Goal: Task Accomplishment & Management: Complete application form

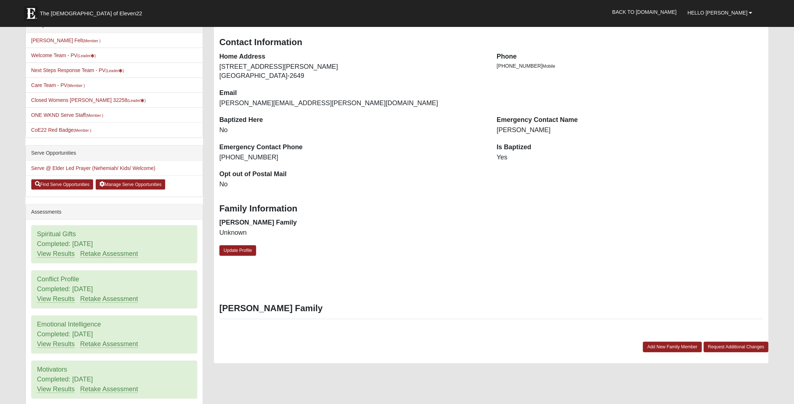
scroll to position [194, 0]
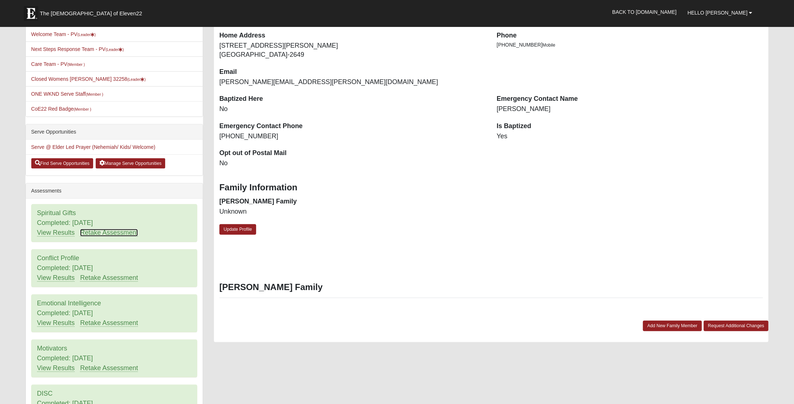
click at [96, 230] on link "Retake Assessment" at bounding box center [109, 233] width 58 height 8
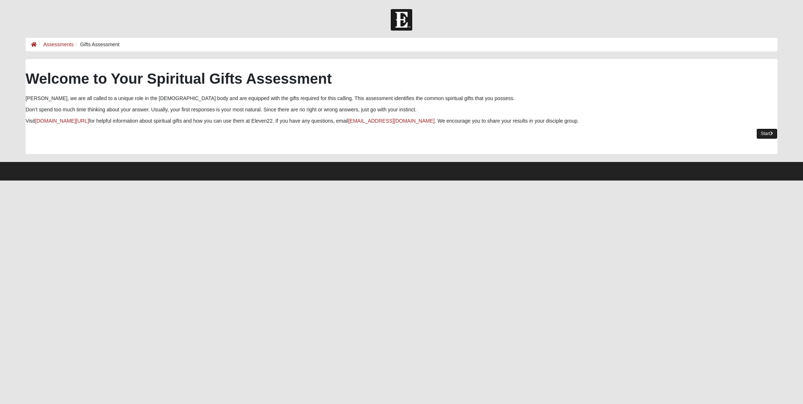
click at [765, 134] on link "Start" at bounding box center [766, 133] width 21 height 11
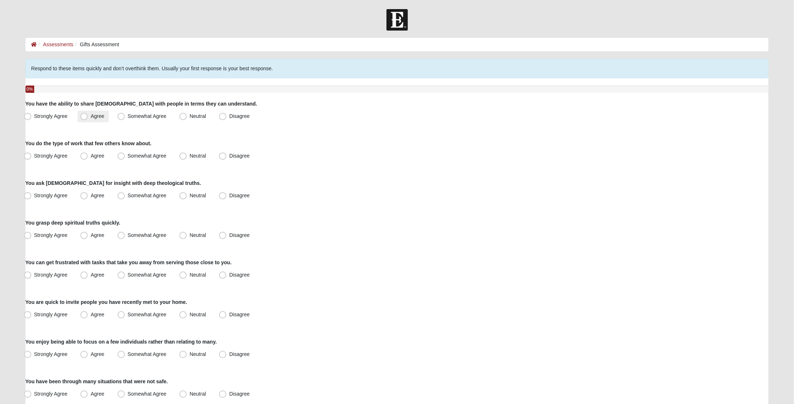
click at [96, 118] on span "Agree" at bounding box center [97, 116] width 13 height 6
click at [88, 118] on input "Agree" at bounding box center [85, 116] width 5 height 5
radio input "true"
drag, startPoint x: 98, startPoint y: 154, endPoint x: 103, endPoint y: 154, distance: 4.4
click at [98, 154] on span "Agree" at bounding box center [97, 156] width 13 height 6
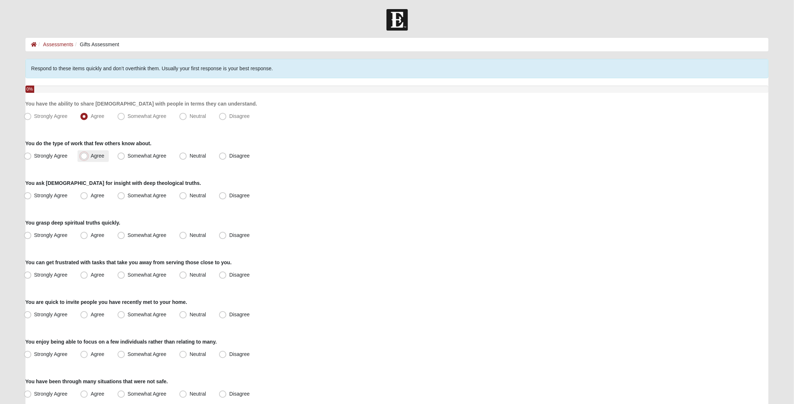
click at [88, 154] on input "Agree" at bounding box center [85, 156] width 5 height 5
radio input "true"
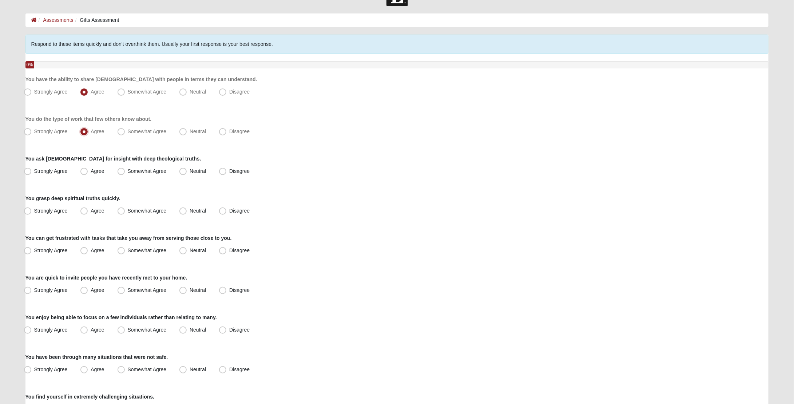
scroll to position [29, 0]
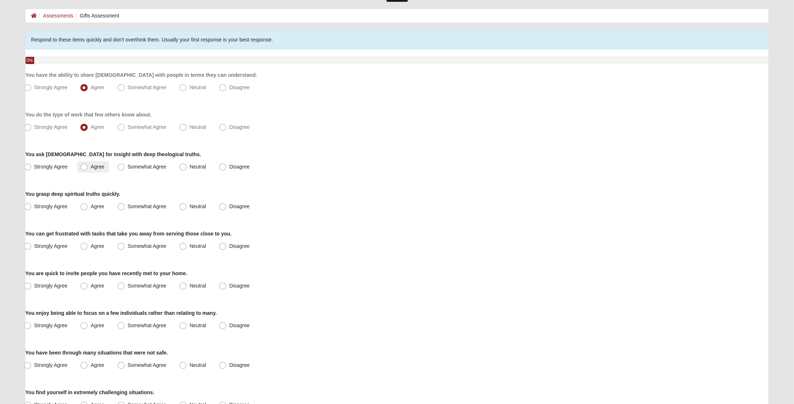
click at [89, 170] on label "Agree" at bounding box center [93, 167] width 31 height 12
click at [88, 169] on input "Agree" at bounding box center [85, 167] width 5 height 5
radio input "true"
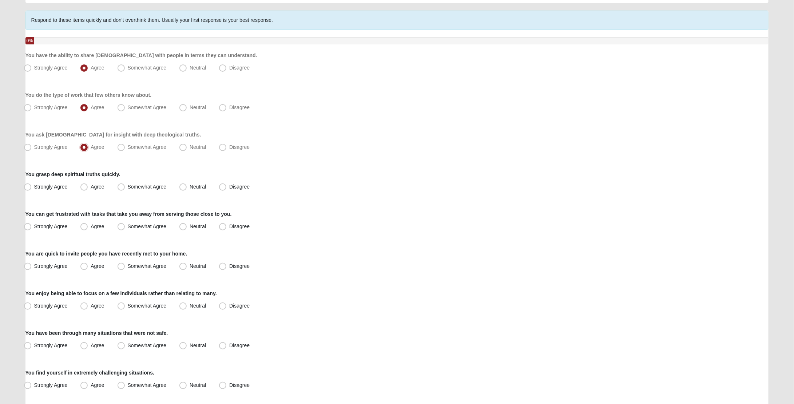
scroll to position [57, 0]
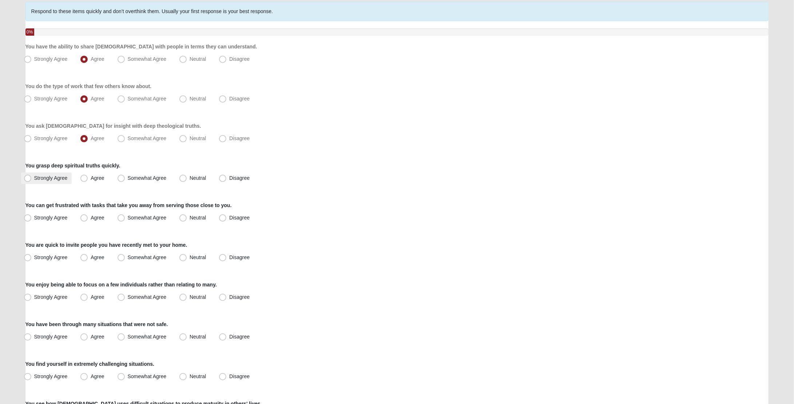
click at [50, 175] on span "Strongly Agree" at bounding box center [50, 178] width 33 height 6
click at [32, 176] on input "Strongly Agree" at bounding box center [29, 178] width 5 height 5
radio input "true"
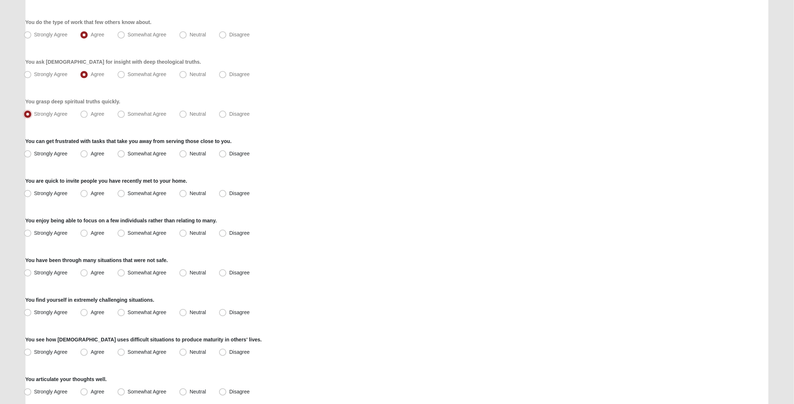
scroll to position [123, 0]
click at [190, 149] on span "Neutral" at bounding box center [198, 152] width 16 height 6
click at [184, 150] on input "Neutral" at bounding box center [184, 152] width 5 height 5
radio input "true"
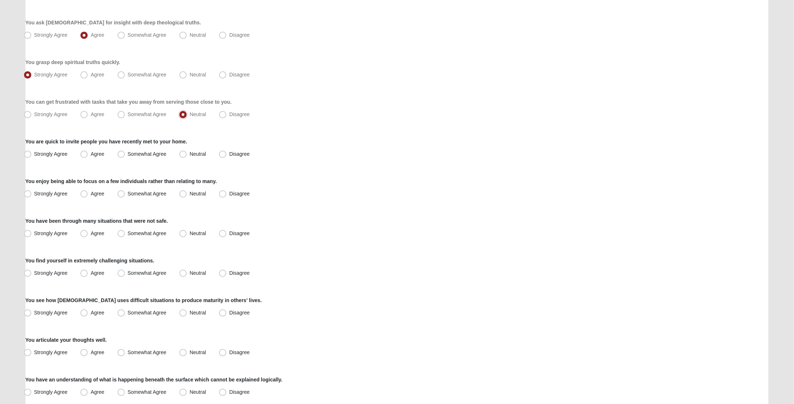
scroll to position [172, 0]
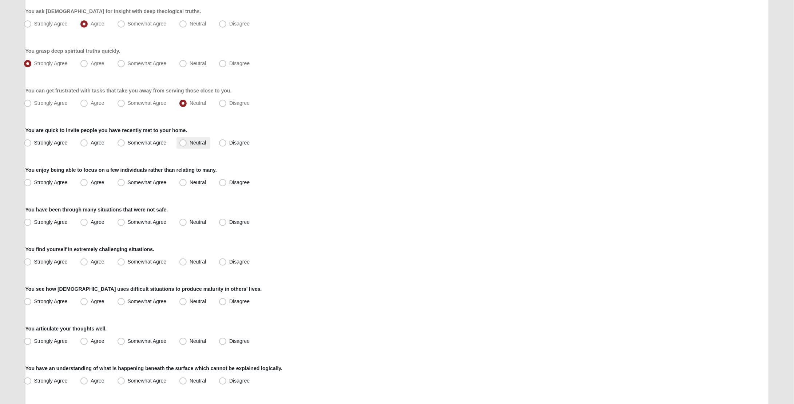
click at [203, 142] on span "Neutral" at bounding box center [198, 143] width 16 height 6
click at [187, 142] on input "Neutral" at bounding box center [184, 142] width 5 height 5
radio input "true"
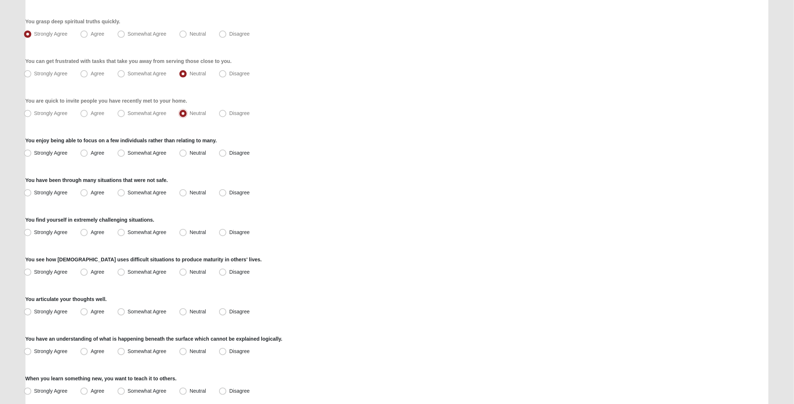
scroll to position [217, 0]
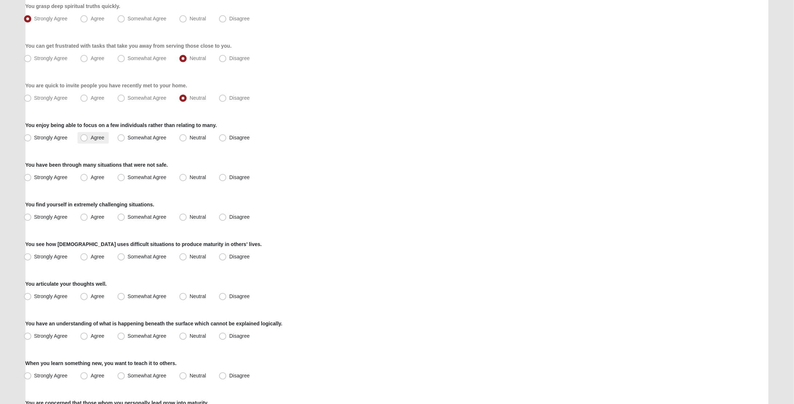
click at [103, 140] on label "Agree" at bounding box center [93, 138] width 31 height 12
click at [88, 140] on input "Agree" at bounding box center [85, 137] width 5 height 5
radio input "true"
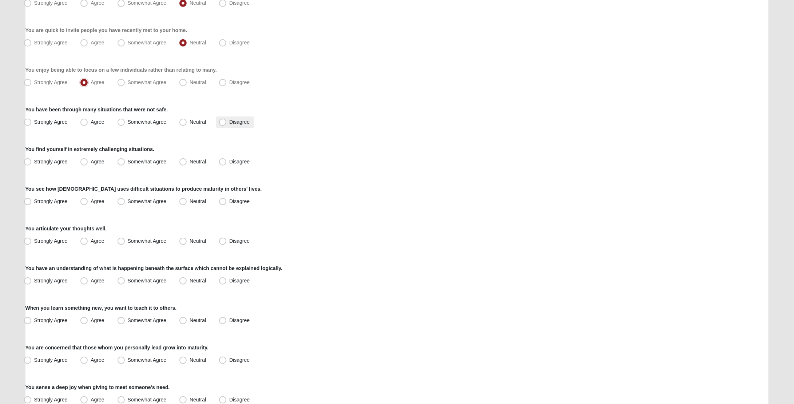
scroll to position [277, 0]
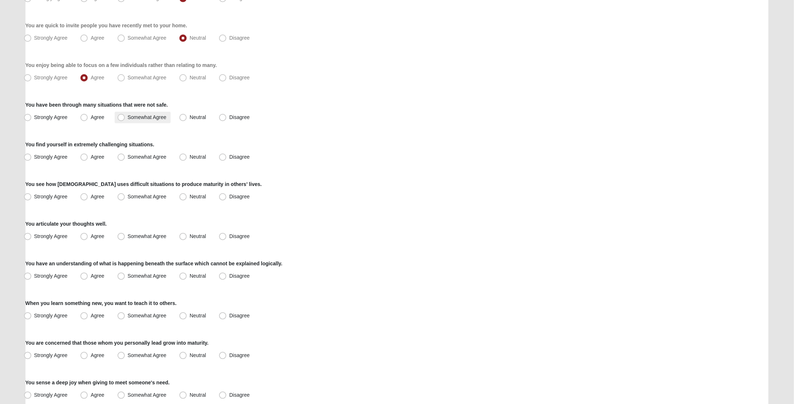
click at [136, 122] on label "Somewhat Agree" at bounding box center [143, 118] width 56 height 12
click at [125, 120] on input "Somewhat Agree" at bounding box center [122, 117] width 5 height 5
radio input "true"
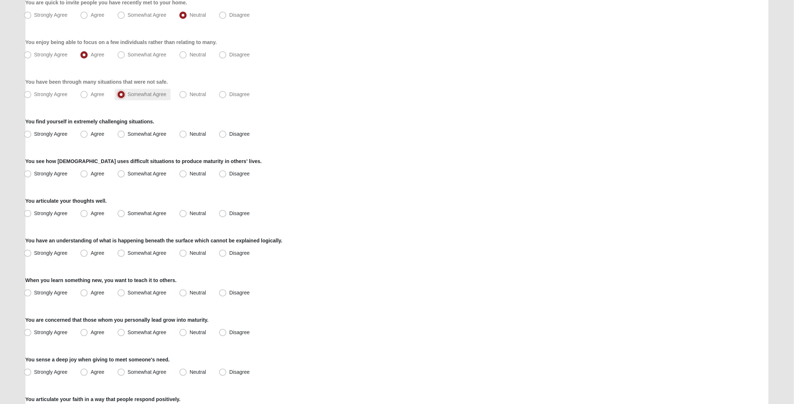
scroll to position [300, 0]
click at [200, 131] on span "Neutral" at bounding box center [198, 133] width 16 height 6
click at [187, 131] on input "Neutral" at bounding box center [184, 133] width 5 height 5
radio input "true"
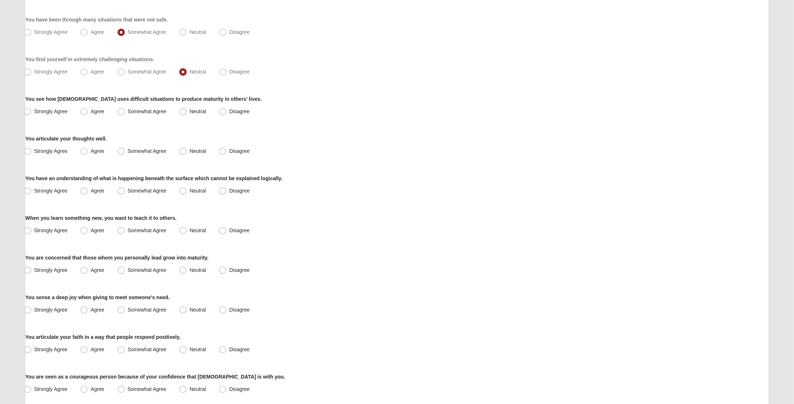
scroll to position [363, 0]
click at [59, 112] on span "Strongly Agree" at bounding box center [50, 110] width 33 height 6
click at [32, 112] on input "Strongly Agree" at bounding box center [29, 110] width 5 height 5
radio input "true"
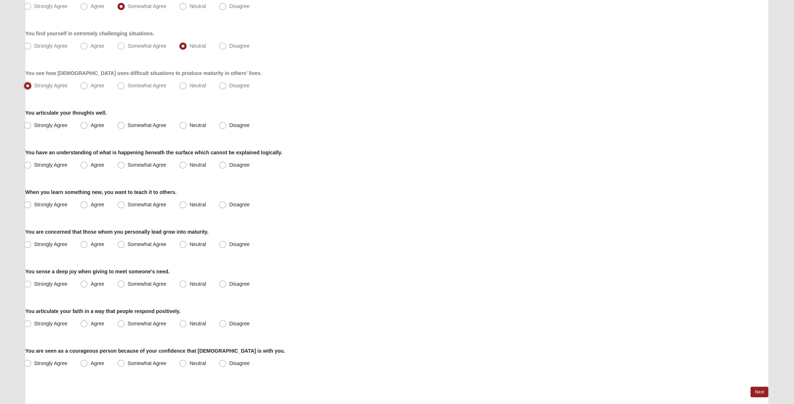
scroll to position [399, 0]
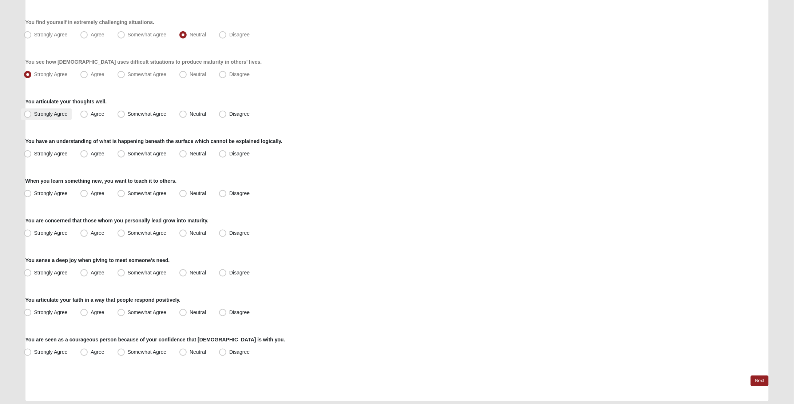
click at [58, 116] on span "Strongly Agree" at bounding box center [50, 114] width 33 height 6
click at [32, 116] on input "Strongly Agree" at bounding box center [29, 114] width 5 height 5
radio input "true"
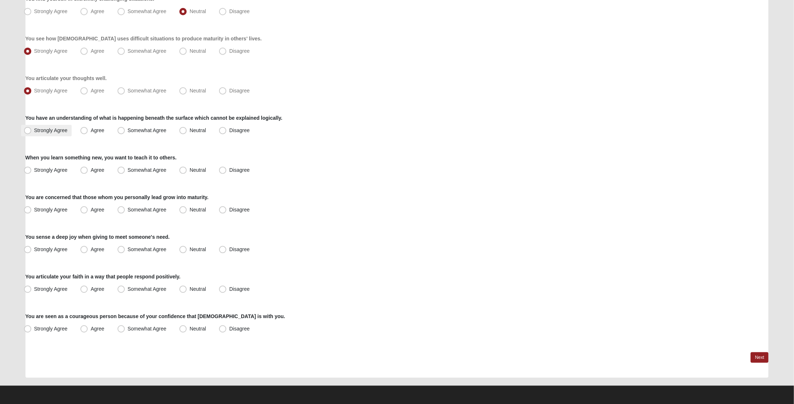
click at [61, 128] on span "Strongly Agree" at bounding box center [50, 130] width 33 height 6
click at [32, 128] on input "Strongly Agree" at bounding box center [29, 130] width 5 height 5
radio input "true"
click at [100, 166] on label "Agree" at bounding box center [93, 171] width 31 height 12
click at [88, 168] on input "Agree" at bounding box center [85, 170] width 5 height 5
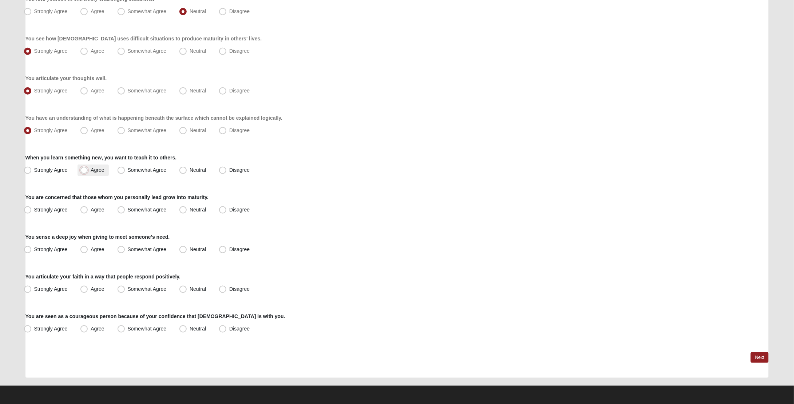
radio input "true"
click at [94, 211] on span "Agree" at bounding box center [97, 210] width 13 height 6
click at [88, 211] on input "Agree" at bounding box center [85, 209] width 5 height 5
radio input "true"
click at [152, 249] on span "Somewhat Agree" at bounding box center [147, 249] width 39 height 6
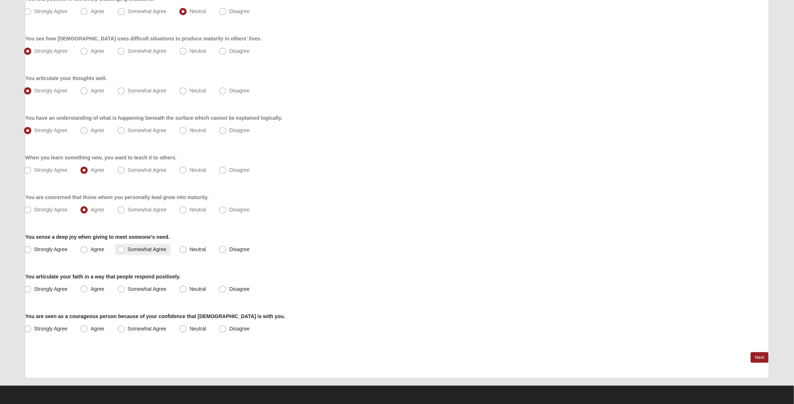
click at [140, 251] on span "Somewhat Agree" at bounding box center [147, 249] width 39 height 6
click at [125, 251] on input "Somewhat Agree" at bounding box center [122, 249] width 5 height 5
radio input "true"
click at [99, 284] on label "Agree" at bounding box center [93, 290] width 31 height 12
click at [88, 287] on input "Agree" at bounding box center [85, 289] width 5 height 5
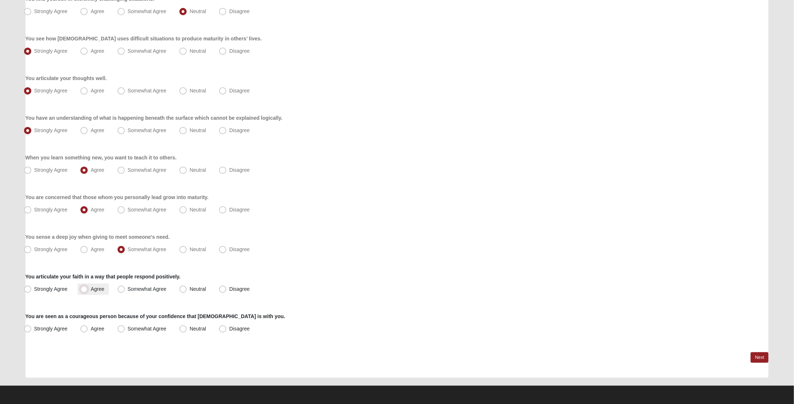
radio input "true"
click at [140, 328] on span "Somewhat Agree" at bounding box center [147, 329] width 39 height 6
click at [125, 328] on input "Somewhat Agree" at bounding box center [122, 328] width 5 height 5
radio input "true"
click at [749, 352] on div "Respond to these items quickly and don’t overthink them. Usually your first res…" at bounding box center [397, 7] width 744 height 741
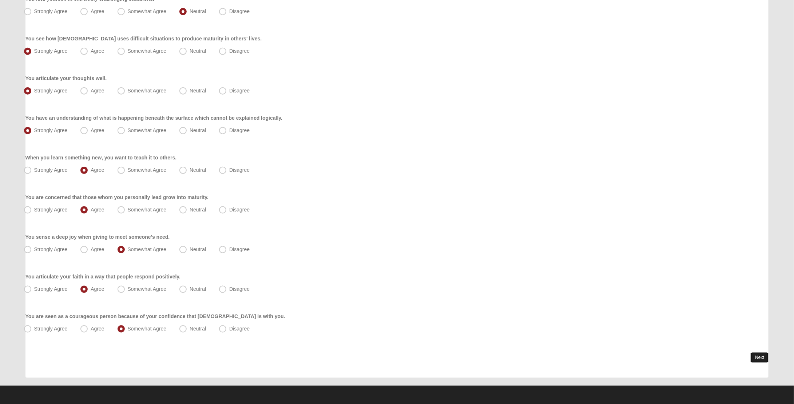
click at [753, 354] on link "Next" at bounding box center [760, 357] width 18 height 11
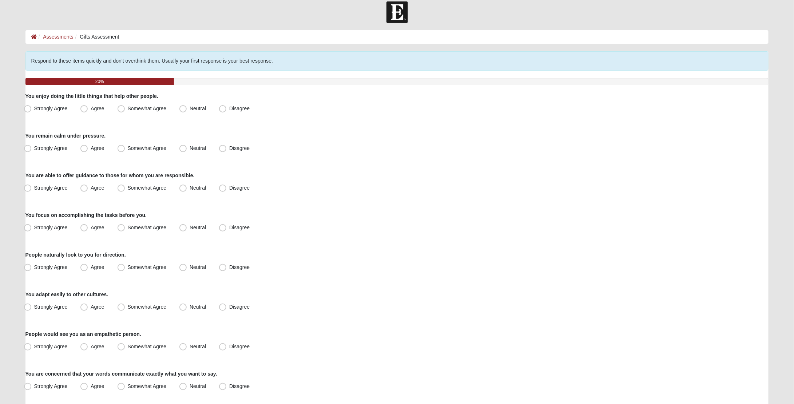
scroll to position [11, 0]
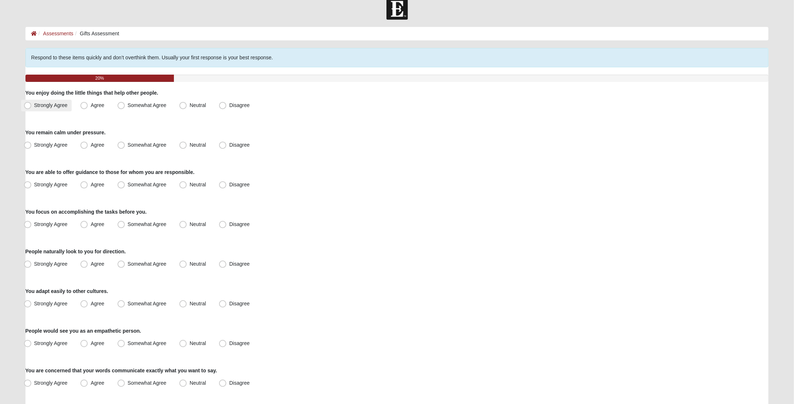
click at [68, 105] on label "Strongly Agree" at bounding box center [46, 106] width 51 height 12
click at [32, 105] on input "Strongly Agree" at bounding box center [29, 105] width 5 height 5
radio input "true"
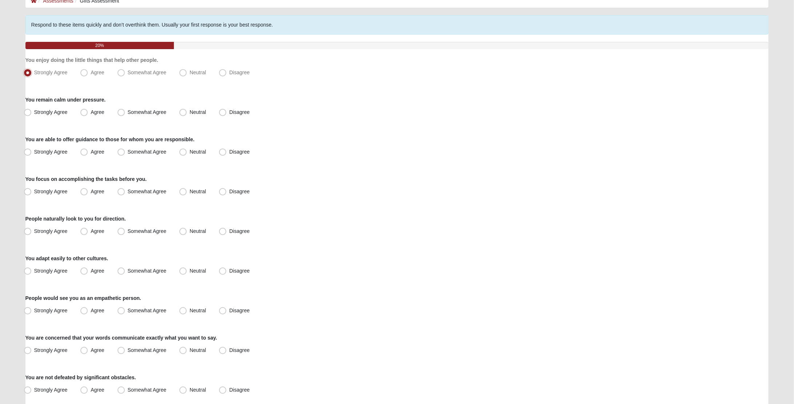
scroll to position [49, 0]
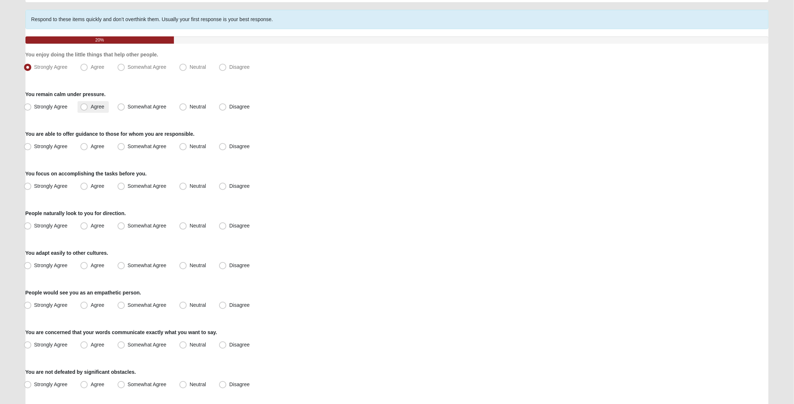
click at [104, 107] on span "Agree" at bounding box center [97, 107] width 13 height 6
click at [88, 107] on input "Agree" at bounding box center [85, 106] width 5 height 5
radio input "true"
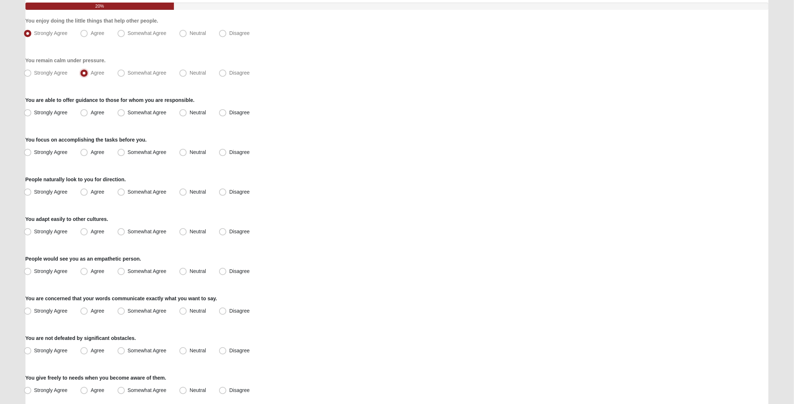
scroll to position [84, 0]
click at [54, 109] on span "Strongly Agree" at bounding box center [50, 111] width 33 height 6
click at [32, 109] on input "Strongly Agree" at bounding box center [29, 111] width 5 height 5
radio input "true"
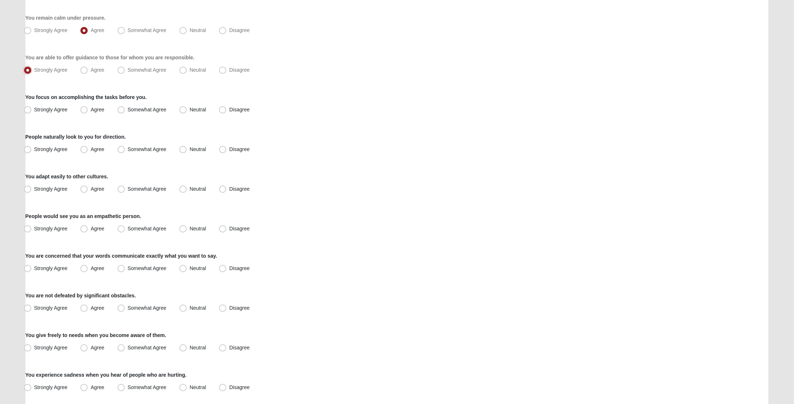
scroll to position [128, 0]
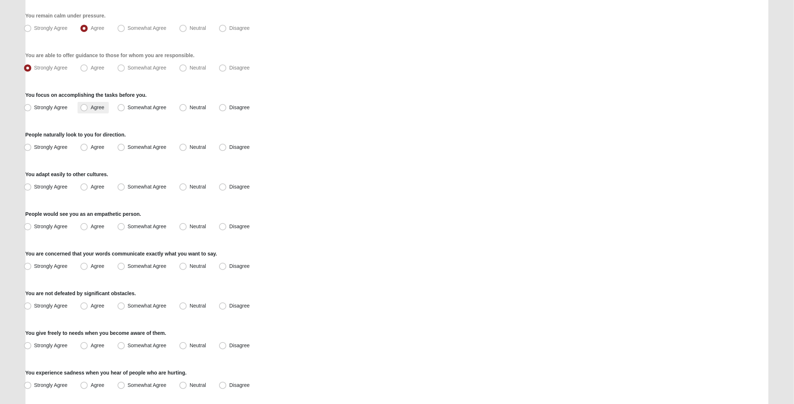
click at [103, 110] on label "Agree" at bounding box center [93, 108] width 31 height 12
click at [88, 110] on input "Agree" at bounding box center [85, 107] width 5 height 5
radio input "true"
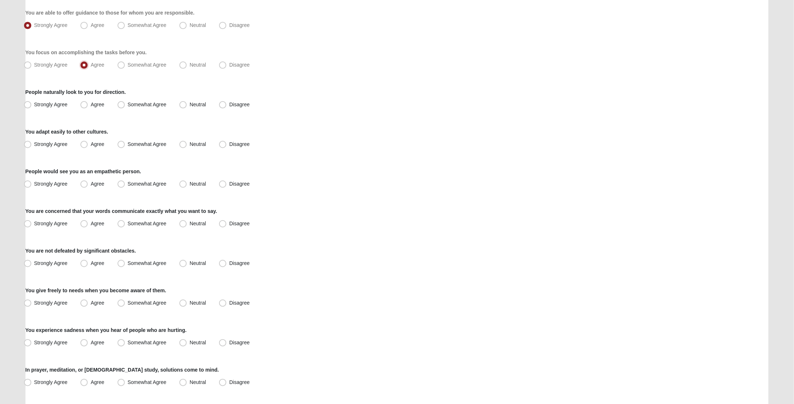
scroll to position [171, 0]
click at [104, 104] on label "Agree" at bounding box center [93, 104] width 31 height 12
click at [88, 104] on input "Agree" at bounding box center [85, 103] width 5 height 5
radio input "true"
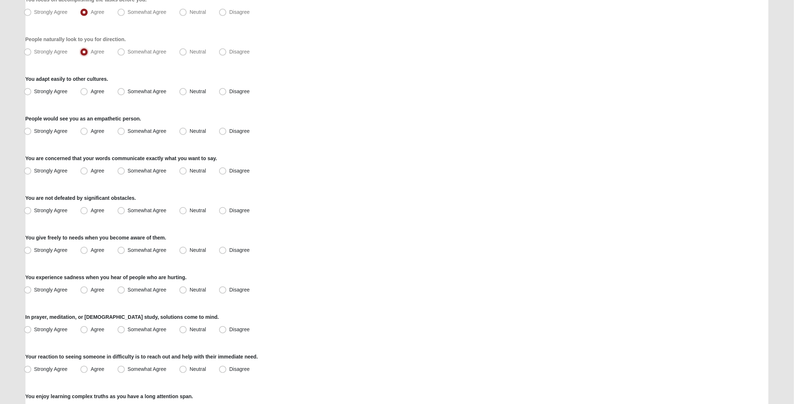
scroll to position [225, 0]
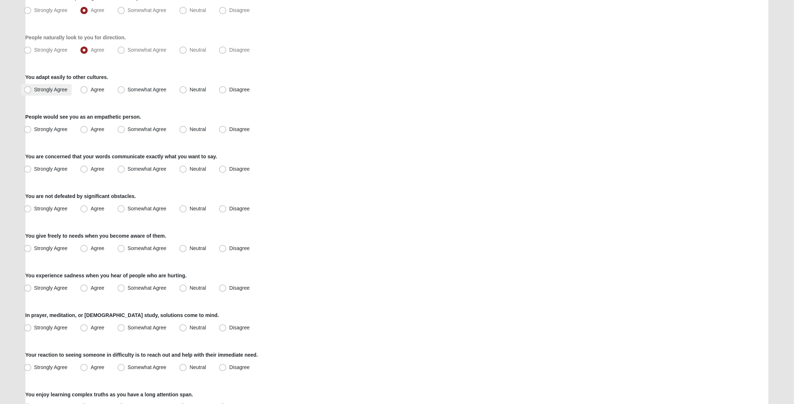
click at [47, 90] on span "Strongly Agree" at bounding box center [50, 90] width 33 height 6
click at [32, 90] on input "Strongly Agree" at bounding box center [29, 89] width 5 height 5
radio input "true"
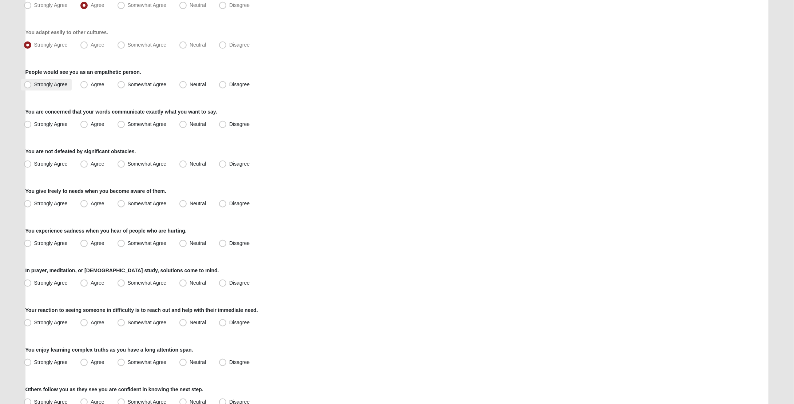
click at [60, 88] on label "Strongly Agree" at bounding box center [46, 85] width 51 height 12
click at [32, 87] on input "Strongly Agree" at bounding box center [29, 84] width 5 height 5
radio input "true"
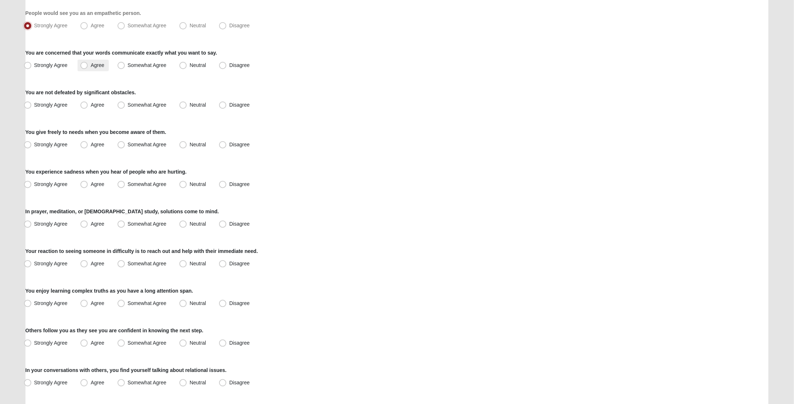
scroll to position [334, 0]
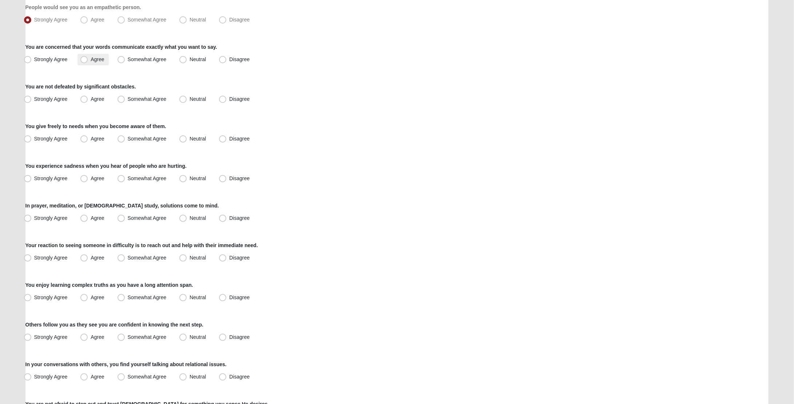
click at [93, 58] on span "Agree" at bounding box center [97, 59] width 13 height 6
click at [88, 58] on input "Agree" at bounding box center [85, 59] width 5 height 5
radio input "true"
click at [60, 58] on span "Strongly Agree" at bounding box center [50, 59] width 33 height 6
click at [32, 58] on input "Strongly Agree" at bounding box center [29, 59] width 5 height 5
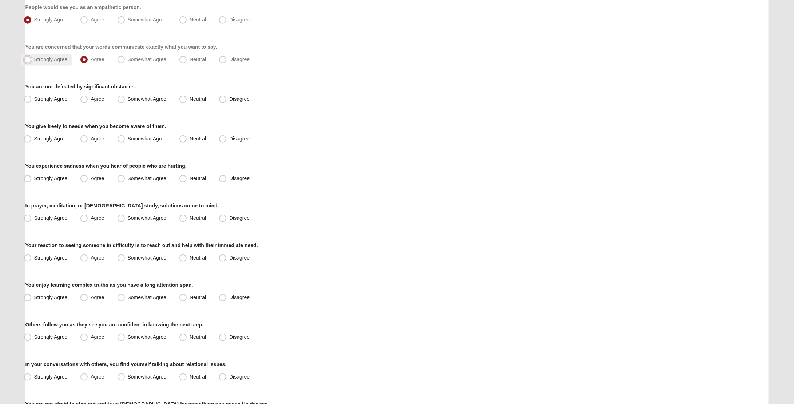
radio input "true"
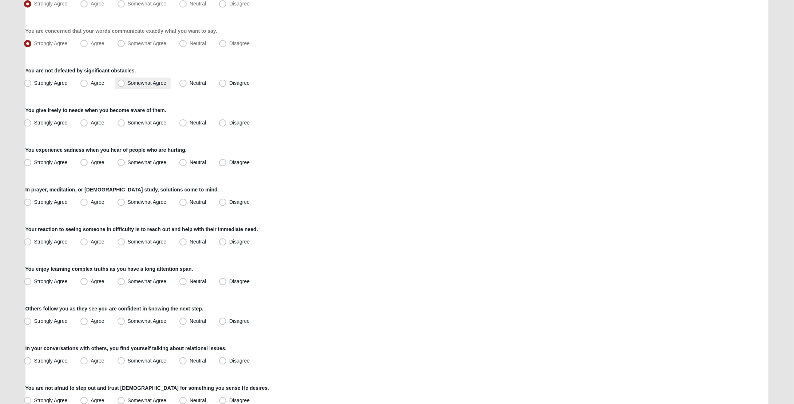
click at [154, 80] on span "Somewhat Agree" at bounding box center [147, 83] width 39 height 6
click at [125, 81] on input "Somewhat Agree" at bounding box center [122, 83] width 5 height 5
radio input "true"
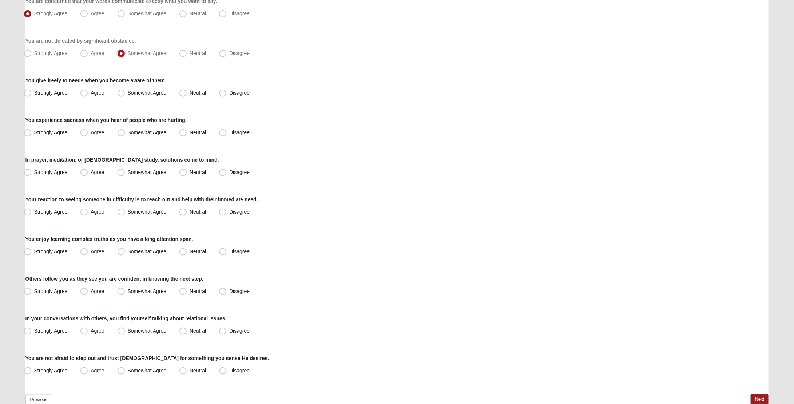
scroll to position [381, 0]
click at [192, 93] on span "Neutral" at bounding box center [198, 92] width 16 height 6
click at [187, 93] on input "Neutral" at bounding box center [184, 92] width 5 height 5
radio input "true"
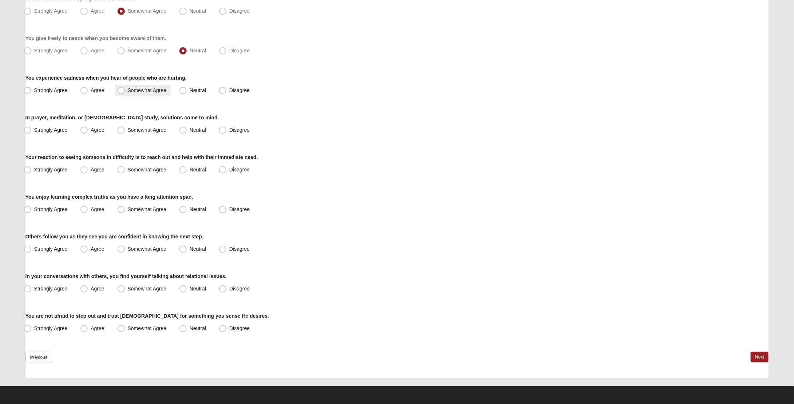
click at [160, 95] on label "Somewhat Agree" at bounding box center [143, 91] width 56 height 12
click at [125, 93] on input "Somewhat Agree" at bounding box center [122, 90] width 5 height 5
radio input "true"
click at [101, 127] on span "Agree" at bounding box center [97, 130] width 13 height 6
click at [88, 128] on input "Agree" at bounding box center [85, 130] width 5 height 5
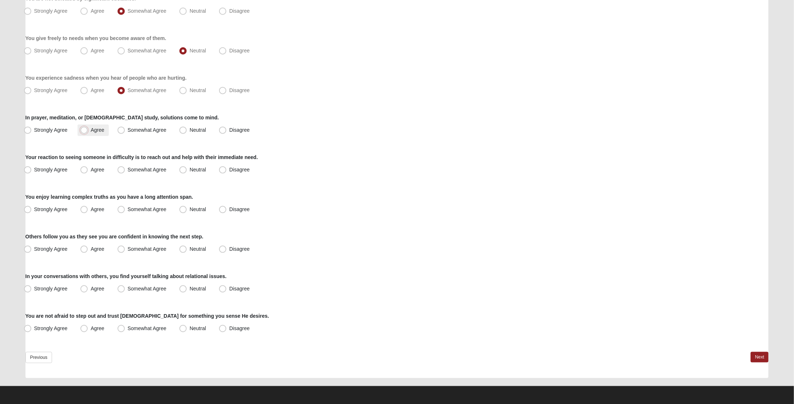
radio input "true"
click at [161, 176] on div "Respond to these items quickly and don’t overthink them. Usually your first res…" at bounding box center [397, 7] width 744 height 742
click at [161, 167] on span "Somewhat Agree" at bounding box center [147, 170] width 39 height 6
click at [125, 167] on input "Somewhat Agree" at bounding box center [122, 169] width 5 height 5
radio input "true"
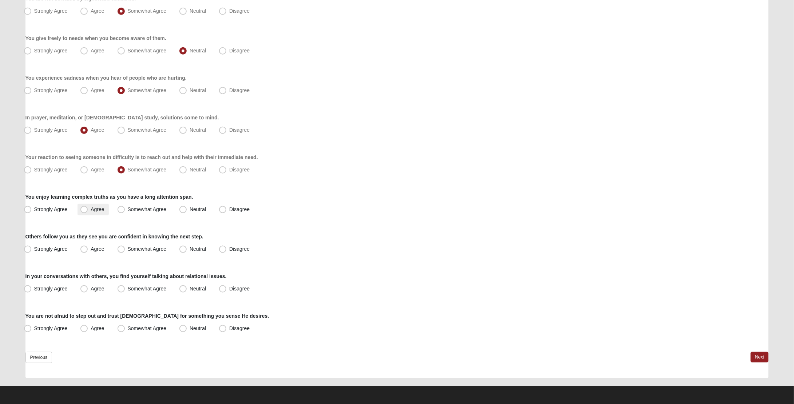
click at [96, 205] on label "Agree" at bounding box center [93, 210] width 31 height 12
click at [88, 207] on input "Agree" at bounding box center [85, 209] width 5 height 5
radio input "true"
click at [63, 250] on span "Strongly Agree" at bounding box center [50, 249] width 33 height 6
click at [32, 250] on input "Strongly Agree" at bounding box center [29, 249] width 5 height 5
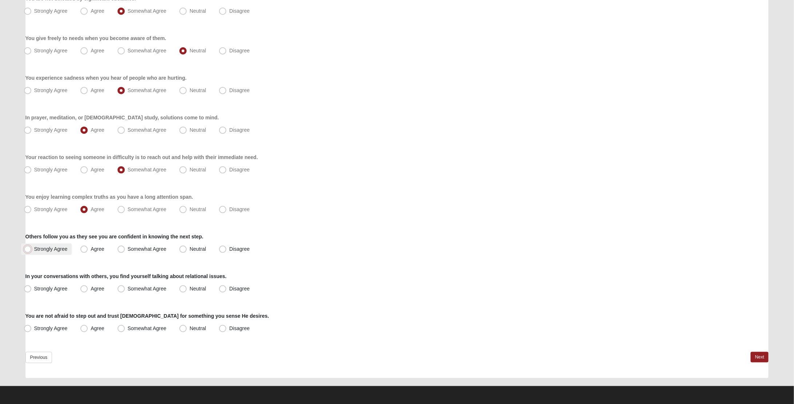
radio input "true"
click at [163, 291] on label "Somewhat Agree" at bounding box center [143, 289] width 56 height 12
click at [125, 291] on input "Somewhat Agree" at bounding box center [122, 288] width 5 height 5
radio input "true"
click at [194, 289] on span "Neutral" at bounding box center [198, 289] width 16 height 6
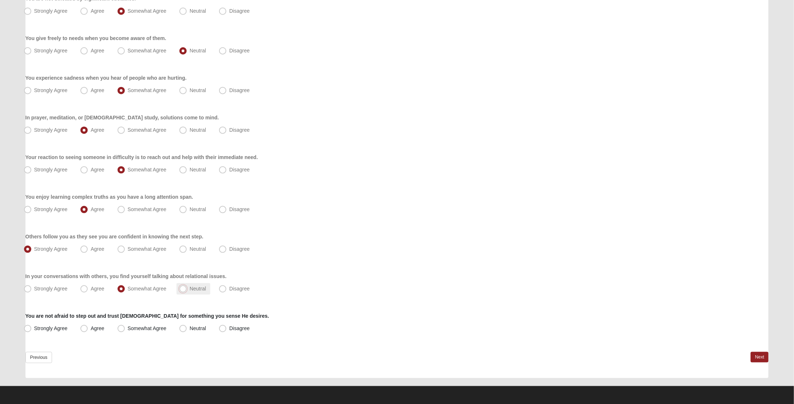
click at [187, 289] on input "Neutral" at bounding box center [184, 288] width 5 height 5
radio input "true"
click at [158, 329] on span "Somewhat Agree" at bounding box center [147, 328] width 39 height 6
click at [125, 329] on input "Somewhat Agree" at bounding box center [122, 328] width 5 height 5
radio input "true"
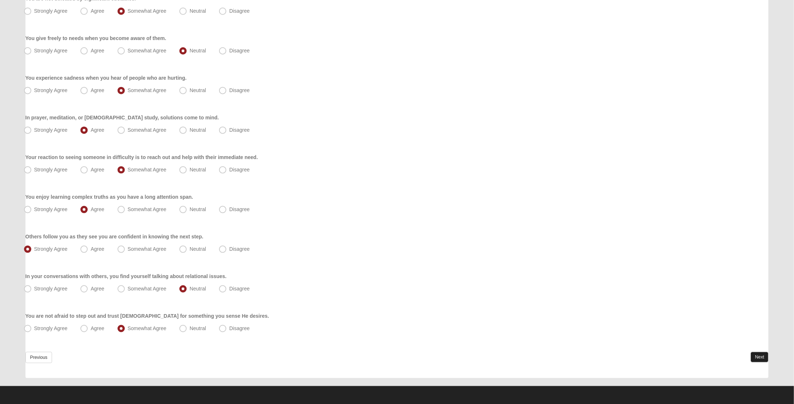
click at [755, 356] on link "Next" at bounding box center [760, 357] width 18 height 11
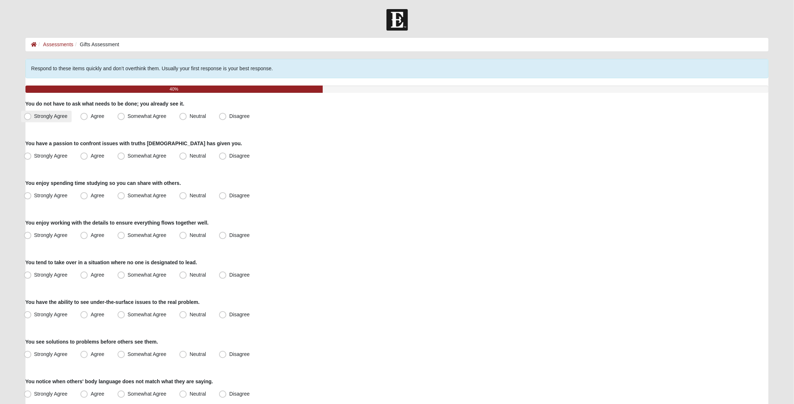
click at [67, 119] on label "Strongly Agree" at bounding box center [46, 117] width 51 height 12
click at [32, 119] on input "Strongly Agree" at bounding box center [29, 116] width 5 height 5
radio input "true"
click at [197, 153] on span "Neutral" at bounding box center [198, 156] width 16 height 6
click at [187, 154] on input "Neutral" at bounding box center [184, 156] width 5 height 5
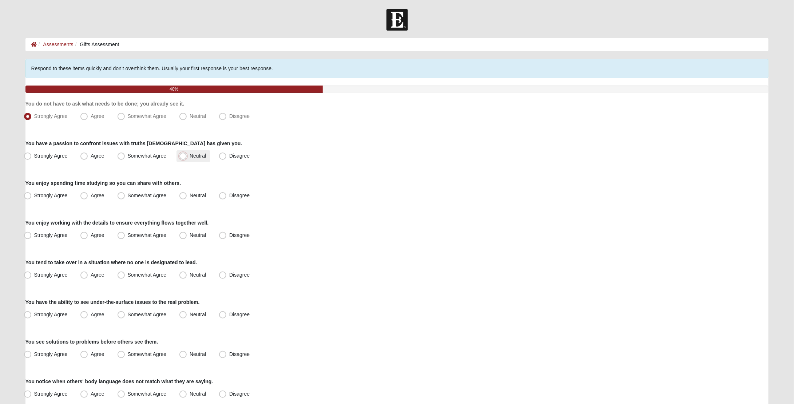
radio input "true"
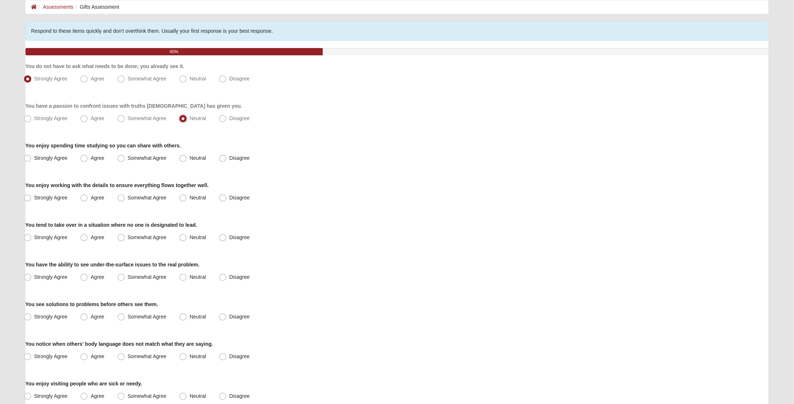
scroll to position [40, 0]
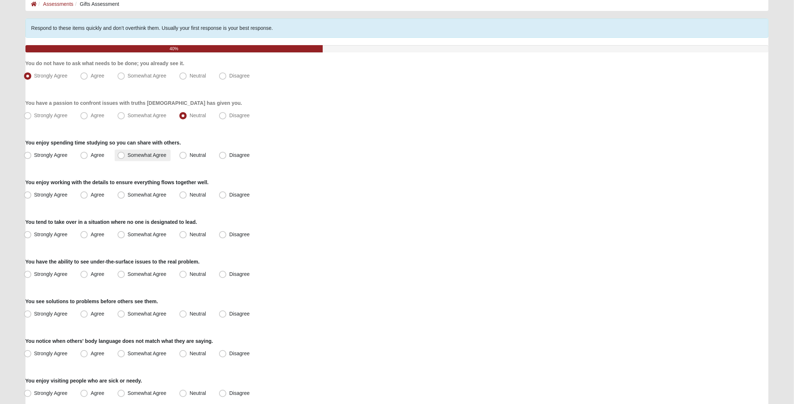
click at [143, 158] on label "Somewhat Agree" at bounding box center [143, 156] width 56 height 12
click at [125, 158] on input "Somewhat Agree" at bounding box center [122, 155] width 5 height 5
radio input "true"
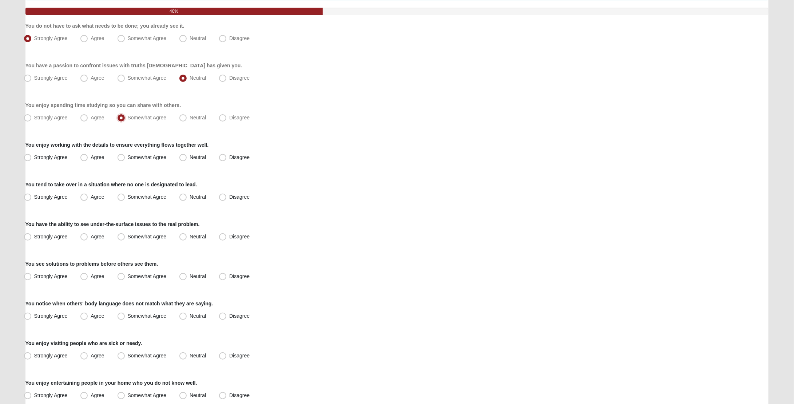
scroll to position [80, 0]
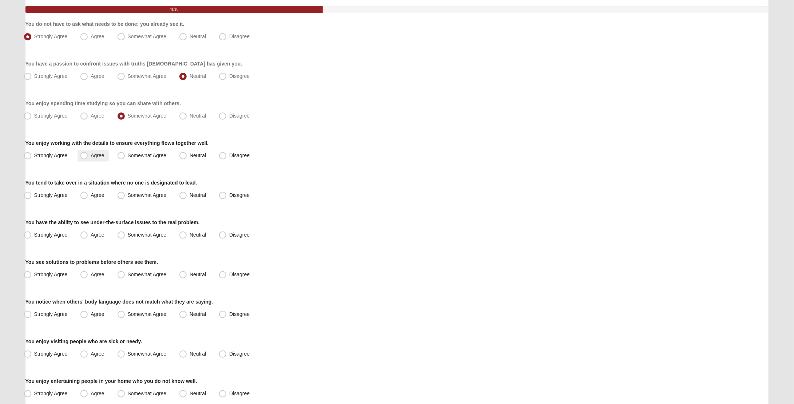
click at [99, 156] on span "Agree" at bounding box center [97, 155] width 13 height 6
click at [88, 156] on input "Agree" at bounding box center [85, 155] width 5 height 5
radio input "true"
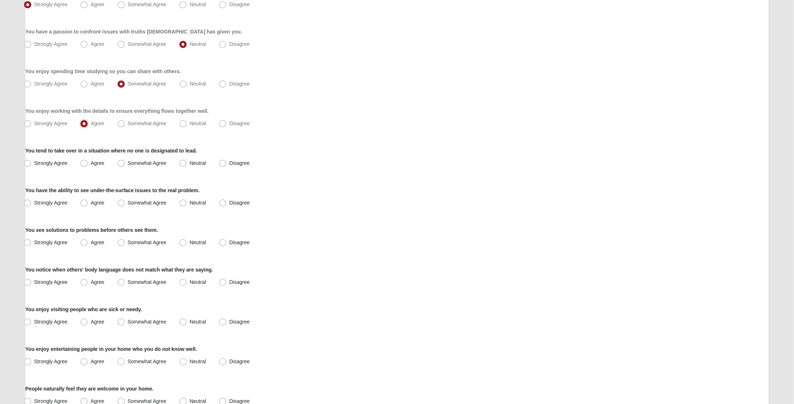
scroll to position [121, 0]
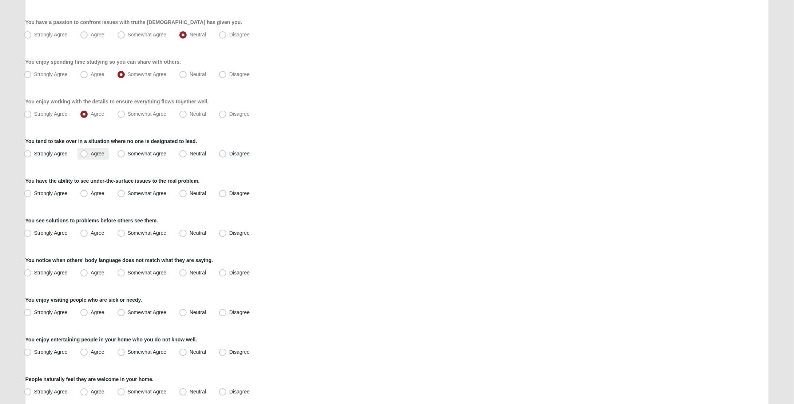
click at [91, 157] on label "Agree" at bounding box center [93, 154] width 31 height 12
click at [88, 156] on input "Agree" at bounding box center [85, 153] width 5 height 5
radio input "true"
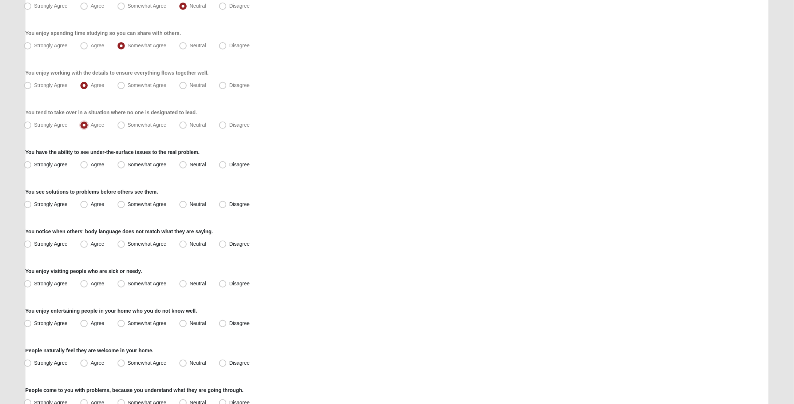
scroll to position [163, 0]
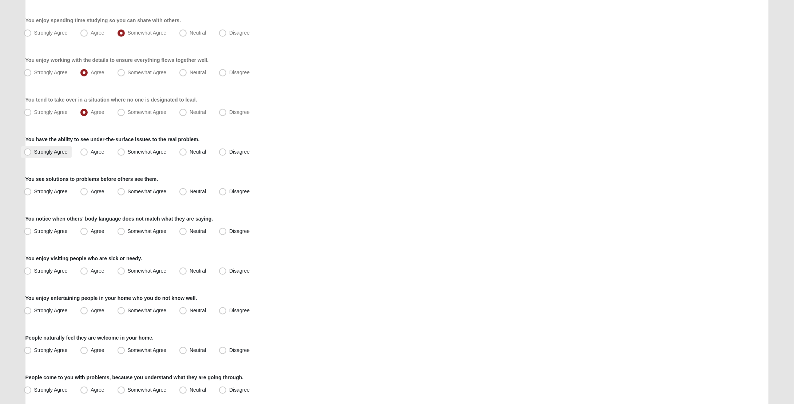
click at [56, 152] on span "Strongly Agree" at bounding box center [50, 152] width 33 height 6
click at [32, 152] on input "Strongly Agree" at bounding box center [29, 152] width 5 height 5
radio input "true"
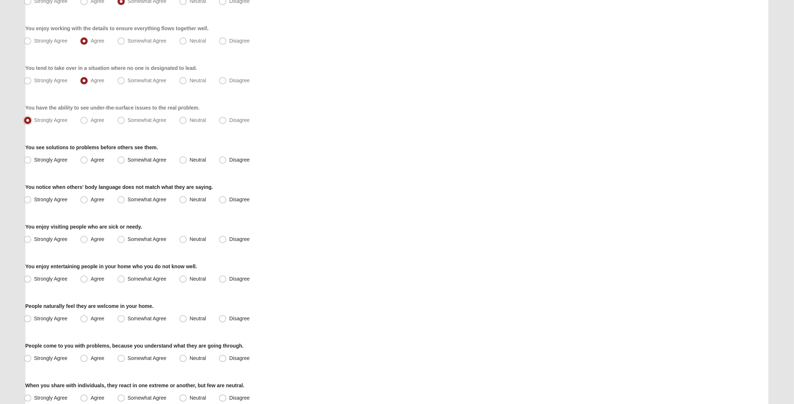
scroll to position [195, 0]
click at [103, 167] on div "Respond to these items quickly and don’t overthink them. Usually your first res…" at bounding box center [397, 235] width 744 height 742
click at [101, 161] on span "Agree" at bounding box center [97, 159] width 13 height 6
click at [88, 161] on input "Agree" at bounding box center [85, 159] width 5 height 5
radio input "true"
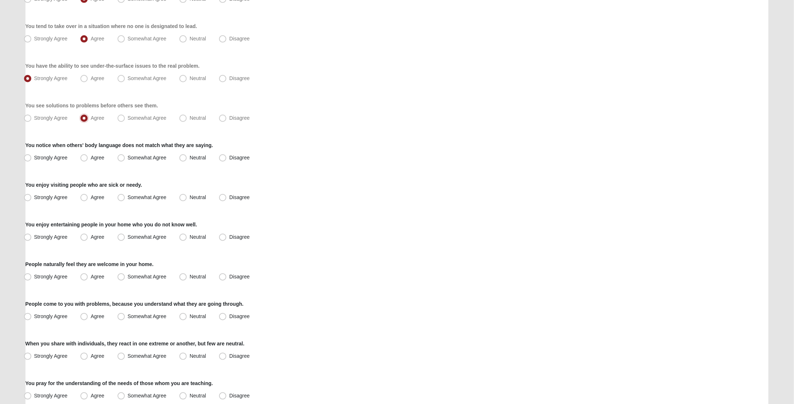
scroll to position [237, 0]
click at [59, 150] on div "You notice when others' body language does not match what they are saying. Stro…" at bounding box center [397, 151] width 744 height 22
click at [63, 154] on span "Strongly Agree" at bounding box center [50, 157] width 33 height 6
click at [32, 154] on input "Strongly Agree" at bounding box center [29, 156] width 5 height 5
radio input "true"
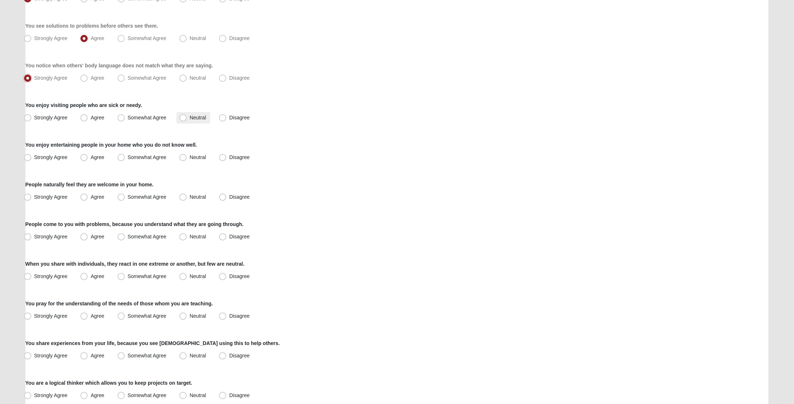
scroll to position [318, 0]
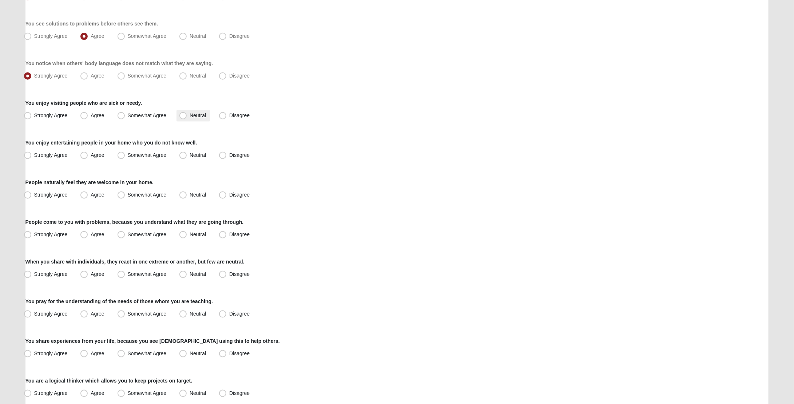
click at [202, 120] on label "Neutral" at bounding box center [194, 116] width 34 height 12
click at [187, 118] on input "Neutral" at bounding box center [184, 115] width 5 height 5
radio input "true"
click at [230, 119] on label "Disagree" at bounding box center [235, 116] width 38 height 12
click at [227, 118] on input "Disagree" at bounding box center [224, 115] width 5 height 5
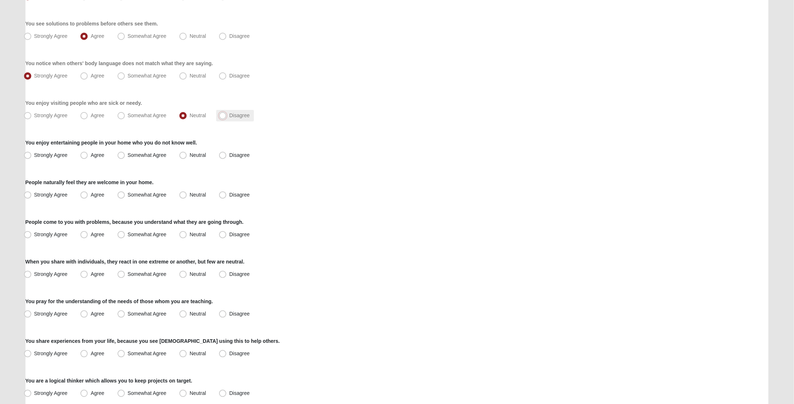
radio input "true"
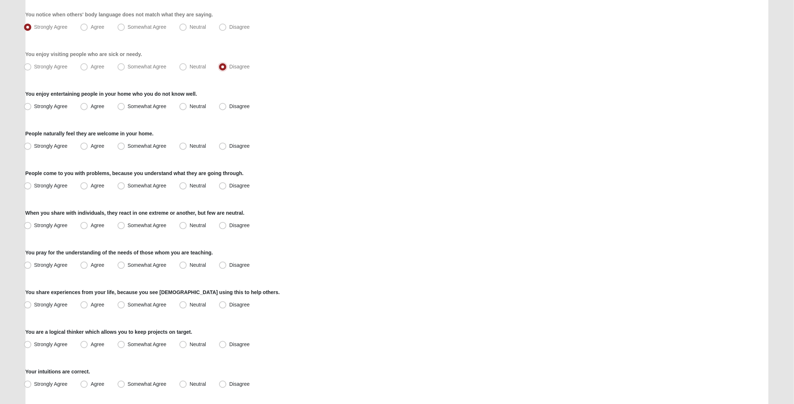
scroll to position [368, 0]
click at [229, 104] on label "Disagree" at bounding box center [235, 106] width 38 height 12
click at [227, 104] on input "Disagree" at bounding box center [224, 105] width 5 height 5
radio input "true"
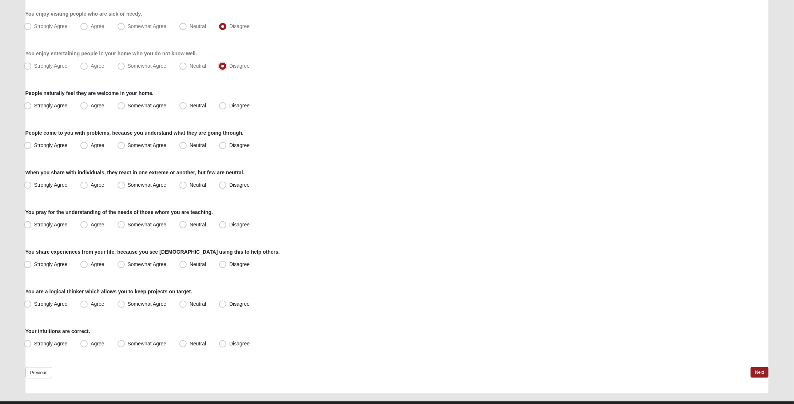
scroll to position [408, 0]
click at [196, 105] on span "Neutral" at bounding box center [198, 105] width 16 height 6
click at [187, 105] on input "Neutral" at bounding box center [184, 105] width 5 height 5
radio input "true"
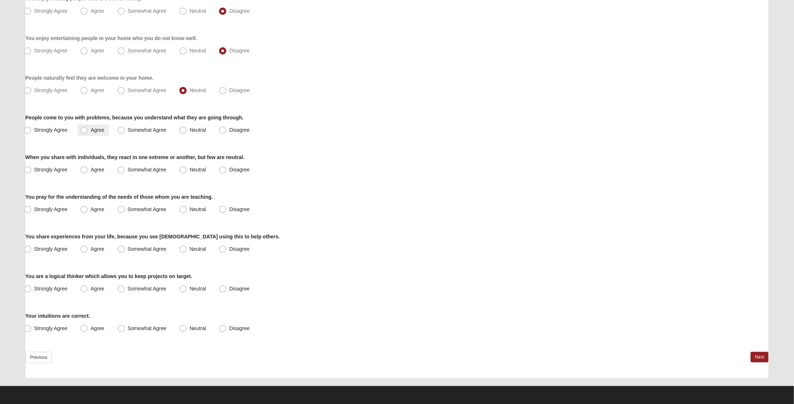
click at [92, 135] on label "Agree" at bounding box center [93, 130] width 31 height 12
click at [88, 132] on input "Agree" at bounding box center [85, 130] width 5 height 5
radio input "true"
click at [234, 167] on span "Disagree" at bounding box center [239, 170] width 20 height 6
click at [227, 167] on input "Disagree" at bounding box center [224, 169] width 5 height 5
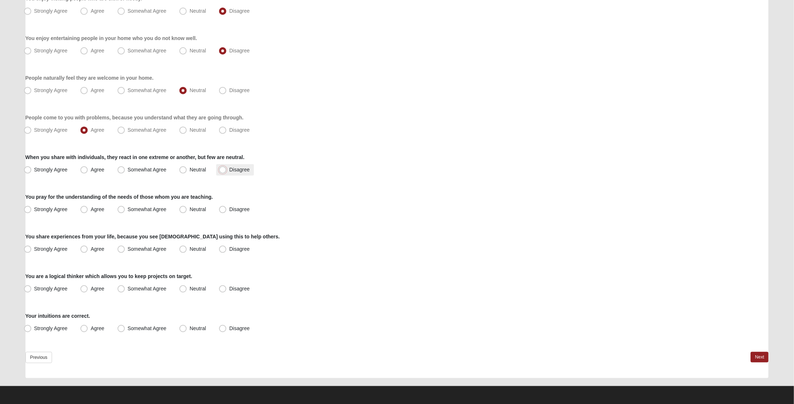
radio input "true"
click at [103, 206] on span "Agree" at bounding box center [97, 209] width 13 height 6
click at [88, 207] on input "Agree" at bounding box center [85, 209] width 5 height 5
radio input "true"
click at [102, 250] on span "Agree" at bounding box center [97, 249] width 13 height 6
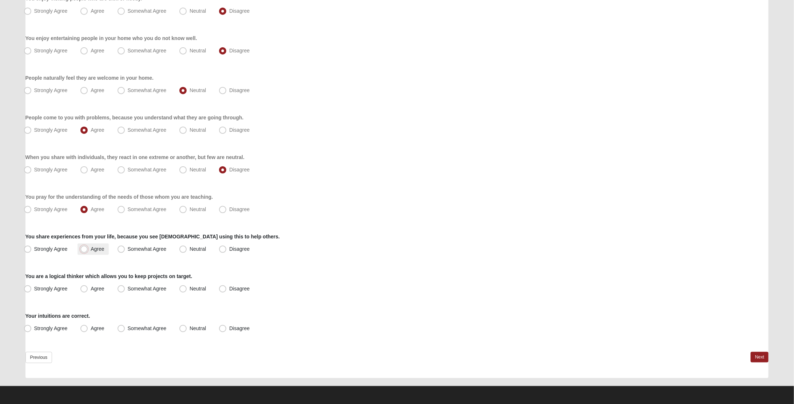
click at [88, 250] on input "Agree" at bounding box center [85, 249] width 5 height 5
radio input "true"
click at [149, 290] on span "Somewhat Agree" at bounding box center [147, 289] width 39 height 6
click at [125, 290] on input "Somewhat Agree" at bounding box center [122, 288] width 5 height 5
radio input "true"
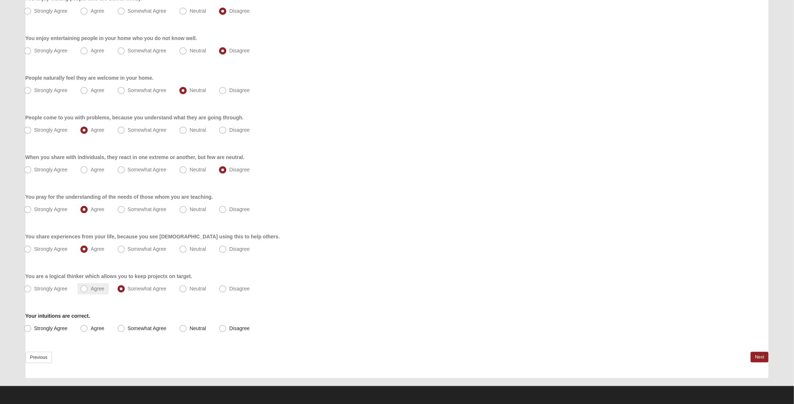
click at [97, 289] on span "Agree" at bounding box center [97, 289] width 13 height 6
click at [88, 289] on input "Agree" at bounding box center [85, 288] width 5 height 5
radio input "true"
click at [52, 331] on label "Strongly Agree" at bounding box center [46, 329] width 51 height 12
click at [32, 331] on input "Strongly Agree" at bounding box center [29, 328] width 5 height 5
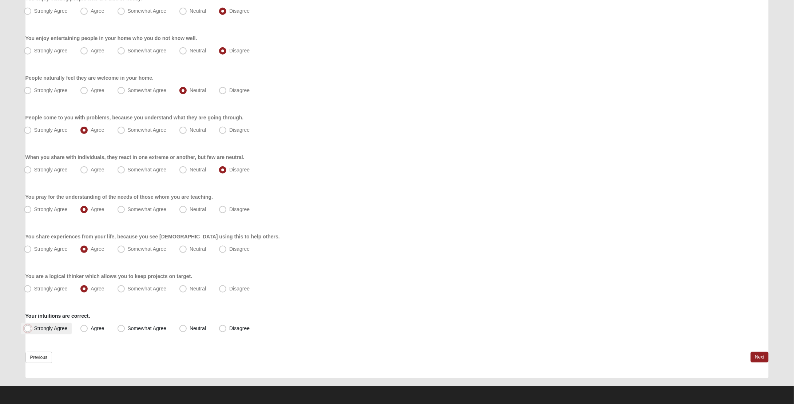
radio input "true"
click at [762, 353] on link "Next" at bounding box center [760, 357] width 18 height 11
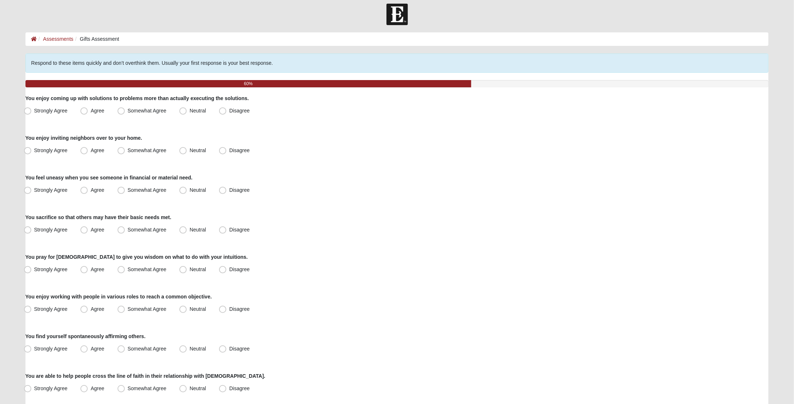
scroll to position [15, 0]
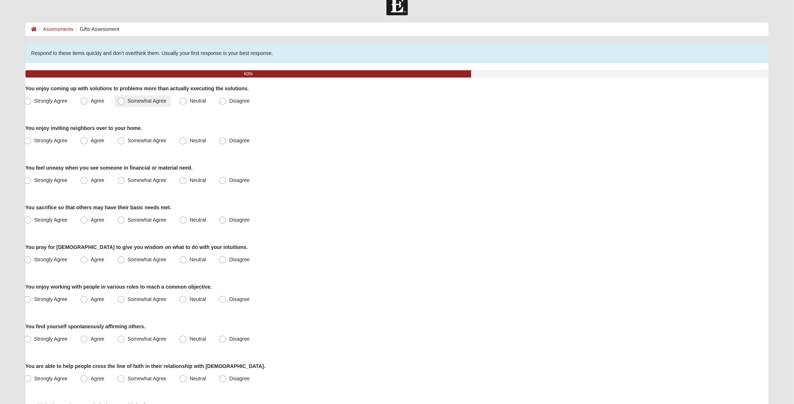
click at [139, 104] on label "Somewhat Agree" at bounding box center [143, 101] width 56 height 12
click at [125, 103] on input "Somewhat Agree" at bounding box center [122, 101] width 5 height 5
radio input "true"
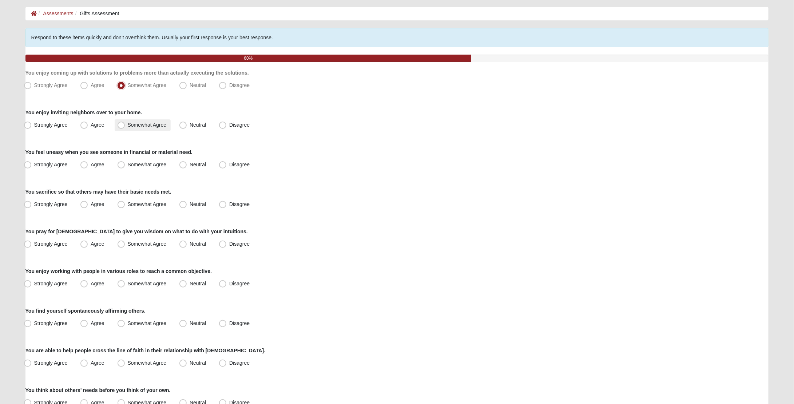
scroll to position [33, 0]
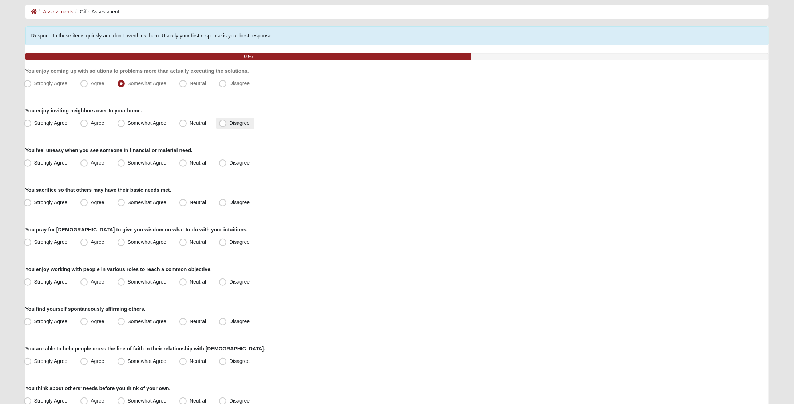
click at [229, 126] on label "Disagree" at bounding box center [235, 124] width 38 height 12
click at [227, 126] on input "Disagree" at bounding box center [224, 123] width 5 height 5
radio input "true"
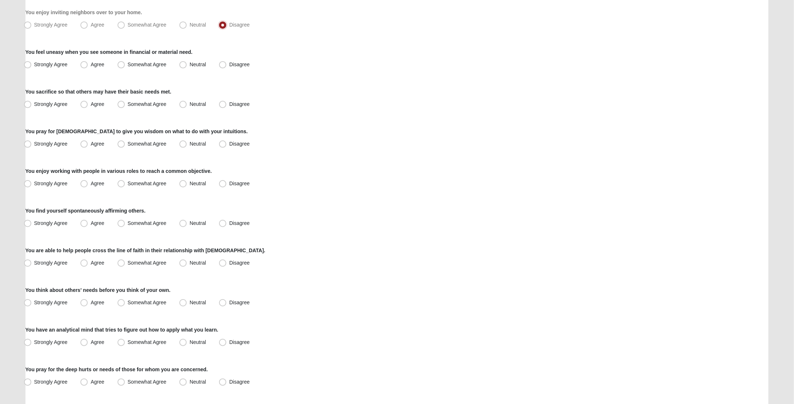
scroll to position [132, 0]
click at [202, 64] on span "Neutral" at bounding box center [198, 63] width 16 height 6
click at [187, 64] on input "Neutral" at bounding box center [184, 63] width 5 height 5
radio input "true"
click at [162, 64] on span "Somewhat Agree" at bounding box center [147, 63] width 39 height 6
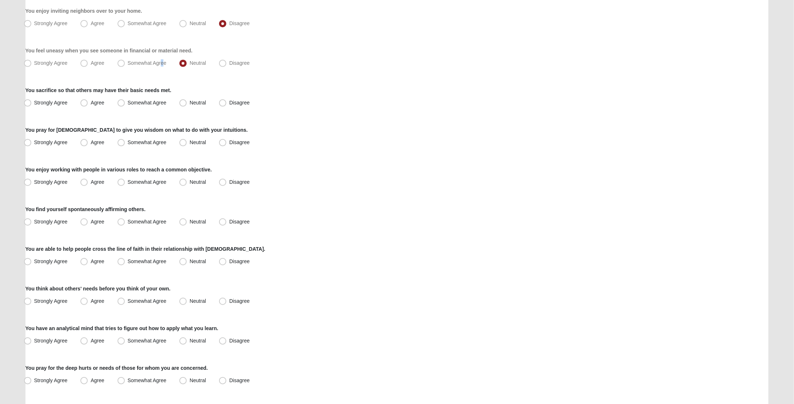
scroll to position [143, 0]
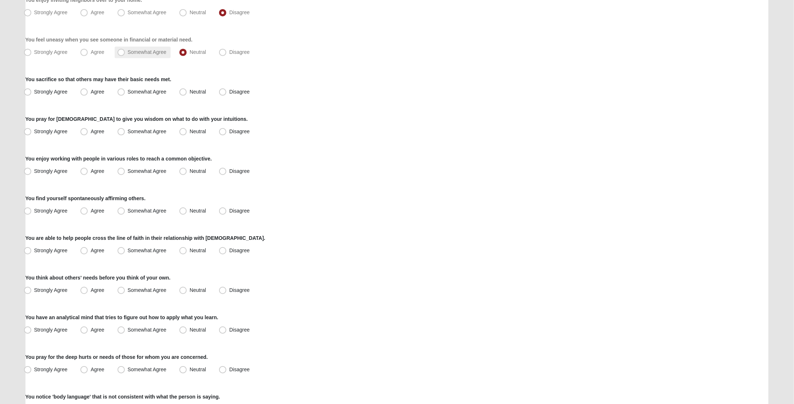
click at [153, 49] on span "Somewhat Agree" at bounding box center [147, 52] width 39 height 6
click at [125, 50] on input "Somewhat Agree" at bounding box center [122, 52] width 5 height 5
radio input "true"
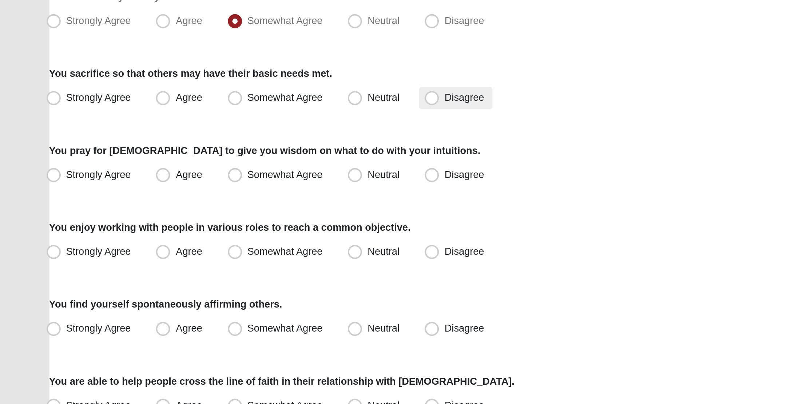
click at [229, 93] on span "Disagree" at bounding box center [239, 92] width 20 height 6
click at [222, 93] on input "Disagree" at bounding box center [224, 92] width 5 height 5
radio input "true"
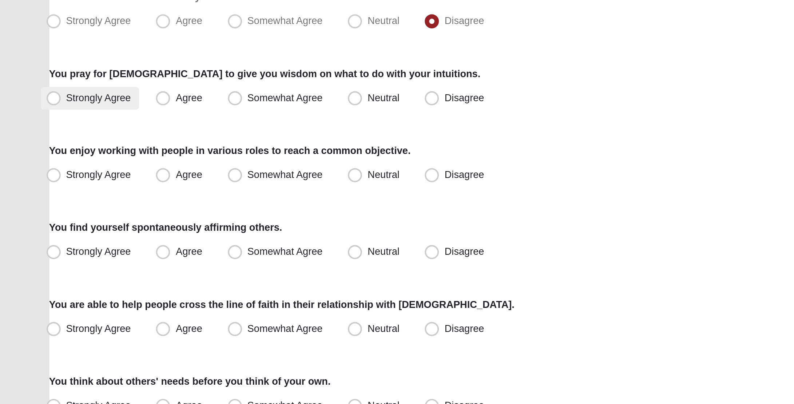
click at [59, 130] on span "Strongly Agree" at bounding box center [50, 131] width 33 height 6
click at [32, 130] on input "Strongly Agree" at bounding box center [29, 131] width 5 height 5
radio input "true"
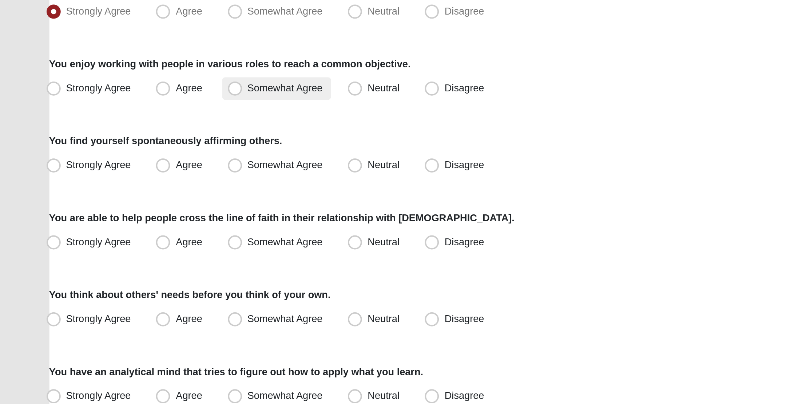
click at [140, 176] on label "Somewhat Agree" at bounding box center [143, 172] width 56 height 12
click at [125, 174] on input "Somewhat Agree" at bounding box center [122, 171] width 5 height 5
radio input "true"
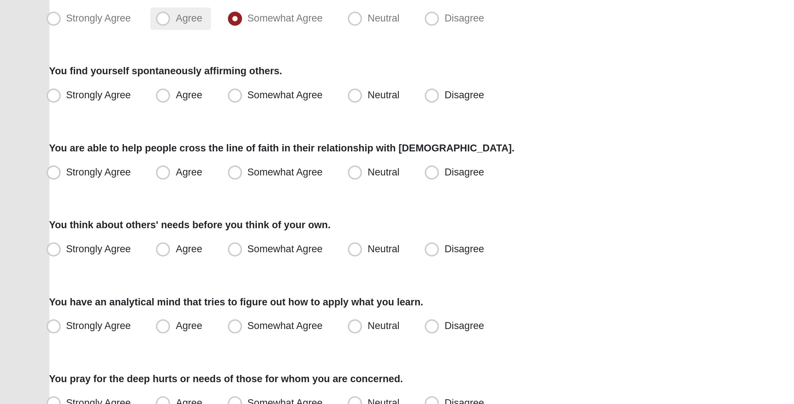
click at [95, 171] on span "Agree" at bounding box center [97, 171] width 13 height 6
click at [88, 171] on input "Agree" at bounding box center [85, 171] width 5 height 5
radio input "true"
drag, startPoint x: 98, startPoint y: 213, endPoint x: 103, endPoint y: 216, distance: 5.5
click at [98, 213] on label "Agree" at bounding box center [93, 211] width 31 height 12
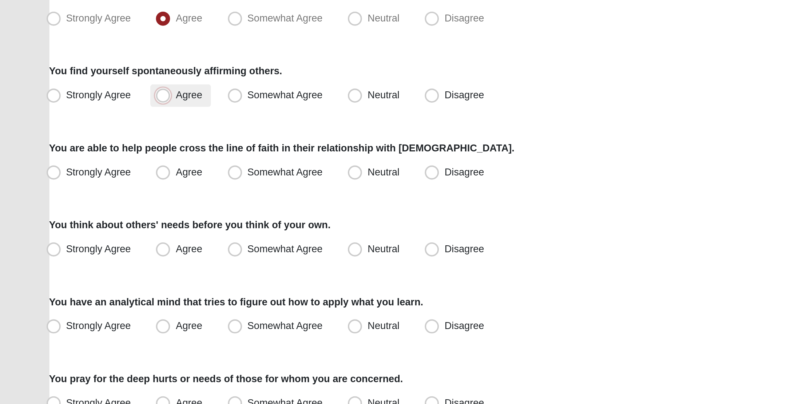
click at [88, 213] on input "Agree" at bounding box center [85, 211] width 5 height 5
radio input "true"
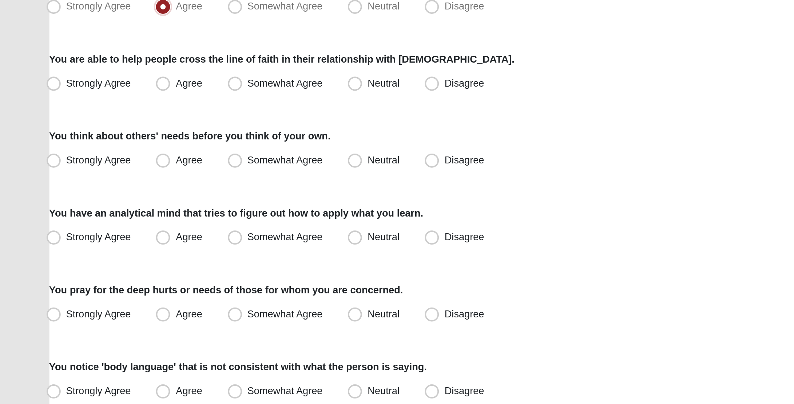
scroll to position [165, 0]
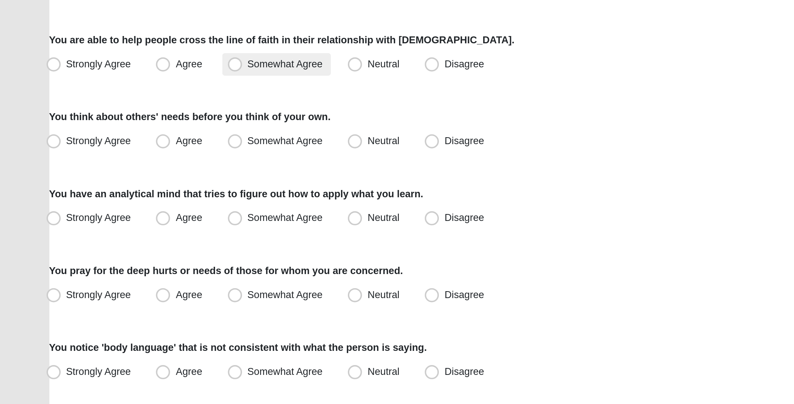
click at [136, 229] on span "Somewhat Agree" at bounding box center [147, 229] width 39 height 6
click at [125, 229] on input "Somewhat Agree" at bounding box center [122, 228] width 5 height 5
radio input "true"
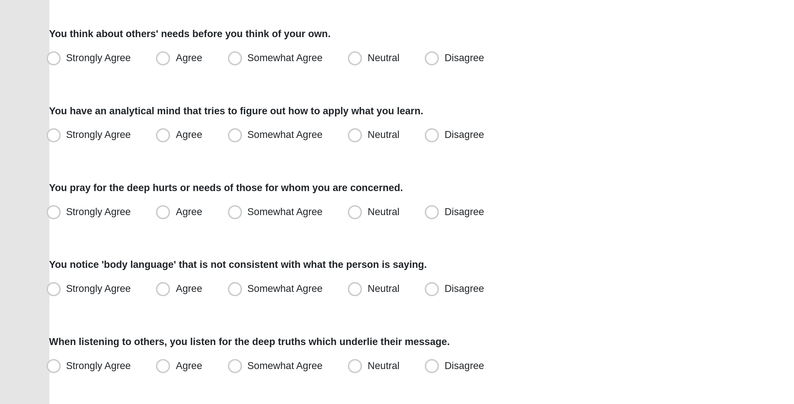
scroll to position [209, 0]
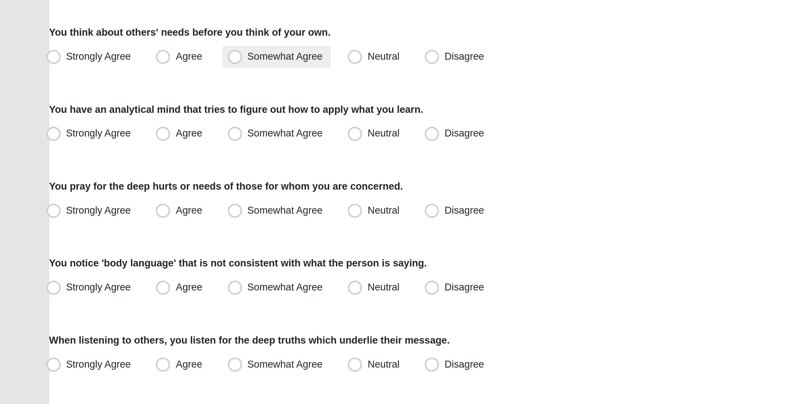
click at [150, 226] on span "Somewhat Agree" at bounding box center [147, 225] width 39 height 6
click at [125, 226] on input "Somewhat Agree" at bounding box center [122, 224] width 5 height 5
radio input "true"
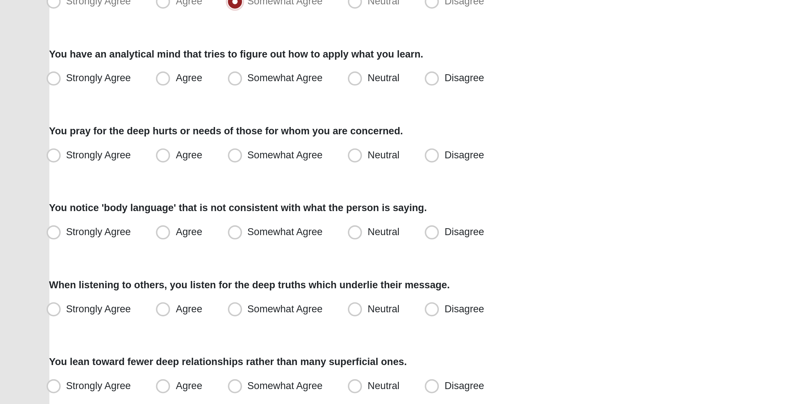
scroll to position [247, 0]
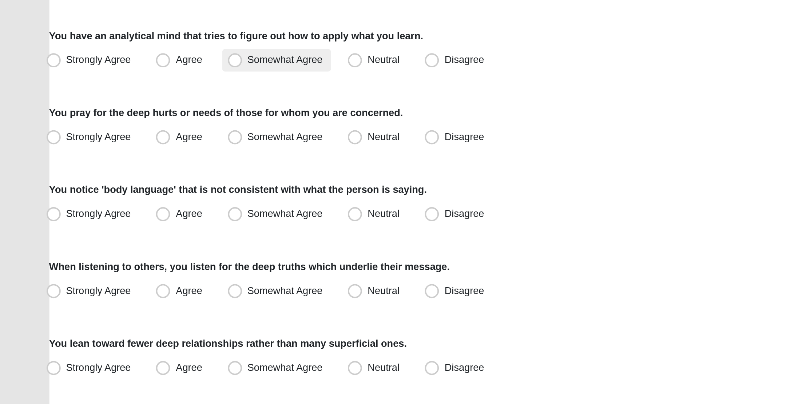
click at [154, 228] on span "Somewhat Agree" at bounding box center [147, 226] width 39 height 6
click at [125, 228] on input "Somewhat Agree" at bounding box center [122, 226] width 5 height 5
radio input "true"
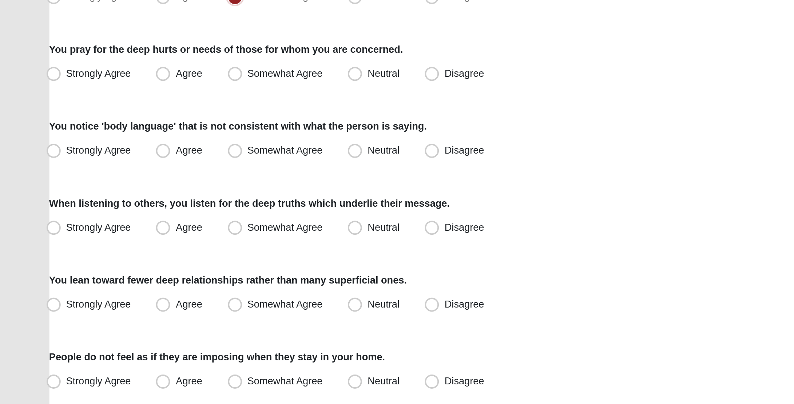
scroll to position [287, 0]
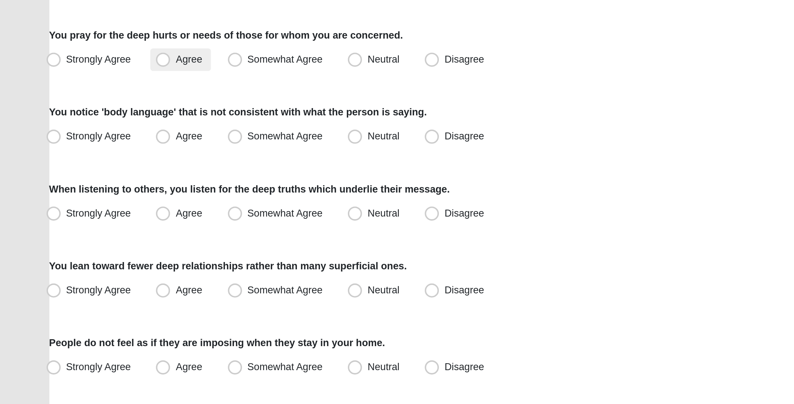
click at [103, 227] on span "Agree" at bounding box center [97, 226] width 13 height 6
click at [88, 227] on input "Agree" at bounding box center [85, 226] width 5 height 5
radio input "true"
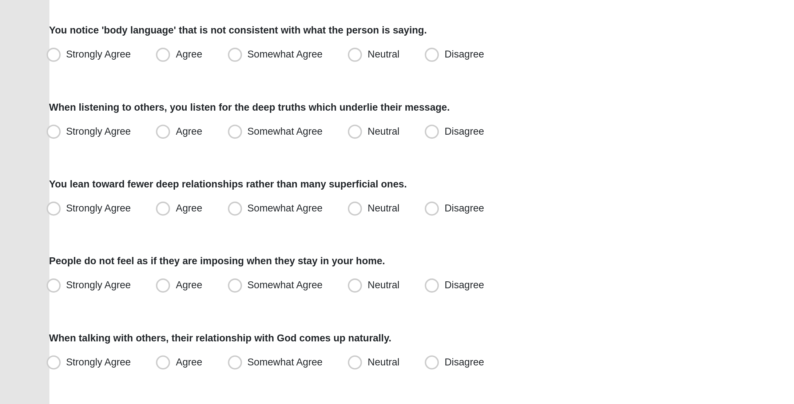
scroll to position [330, 0]
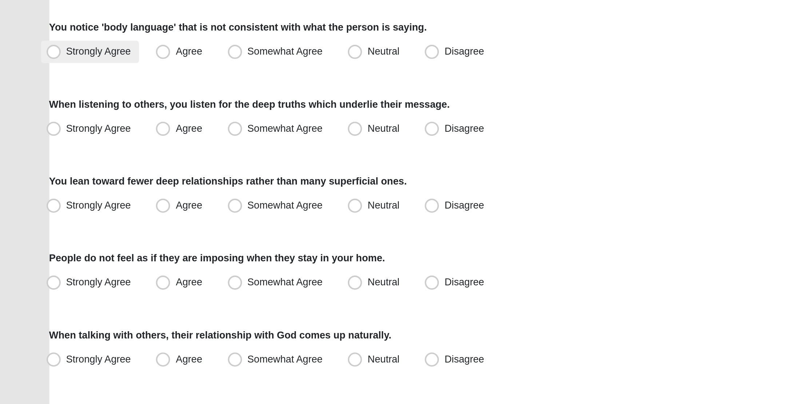
click at [62, 222] on span "Strongly Agree" at bounding box center [50, 222] width 33 height 6
click at [32, 222] on input "Strongly Agree" at bounding box center [29, 222] width 5 height 5
radio input "true"
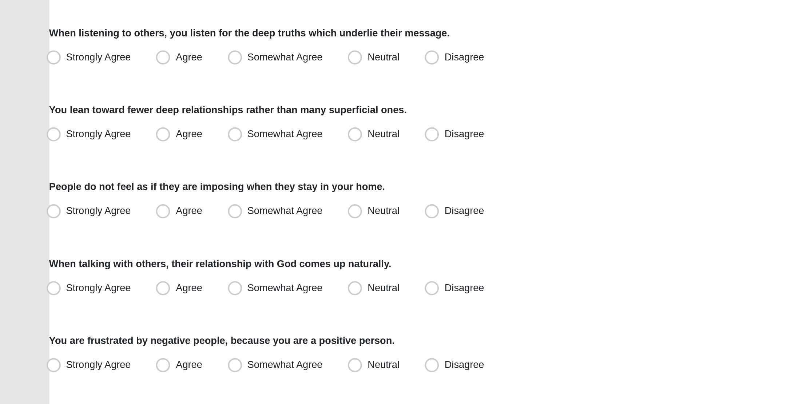
scroll to position [368, 0]
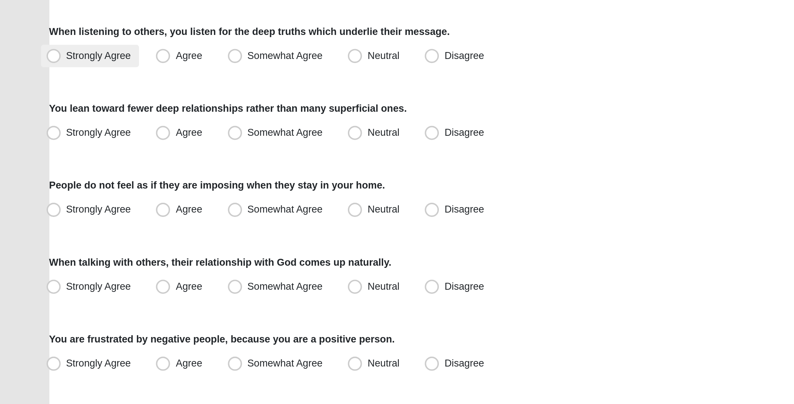
click at [56, 225] on span "Strongly Agree" at bounding box center [50, 224] width 33 height 6
click at [32, 225] on input "Strongly Agree" at bounding box center [29, 224] width 5 height 5
radio input "true"
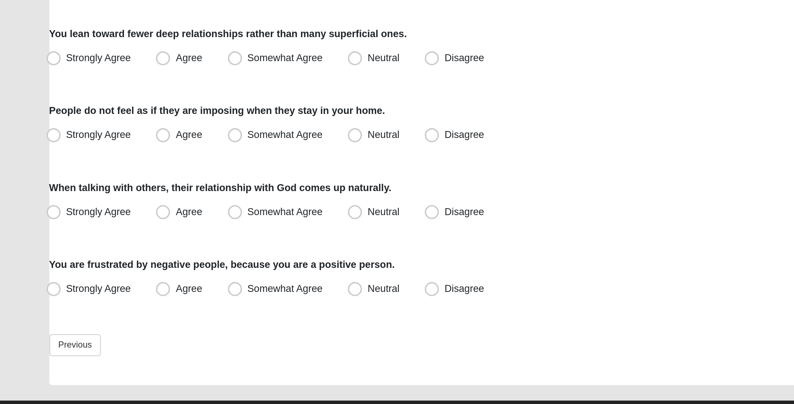
scroll to position [407, 0]
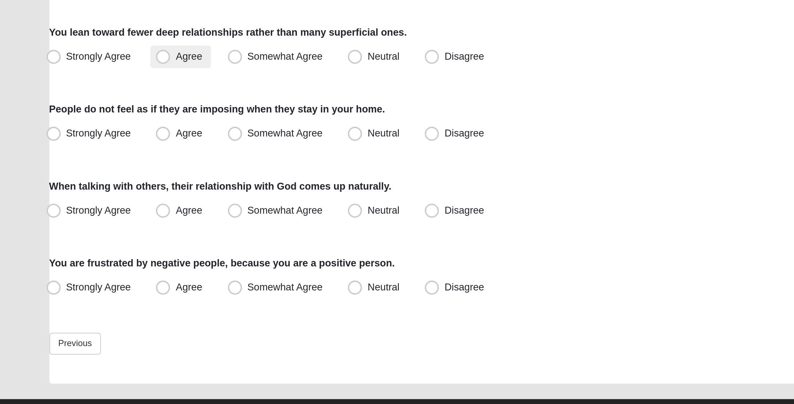
click at [89, 226] on label "Agree" at bounding box center [93, 225] width 31 height 12
click at [88, 226] on input "Agree" at bounding box center [85, 224] width 5 height 5
radio input "true"
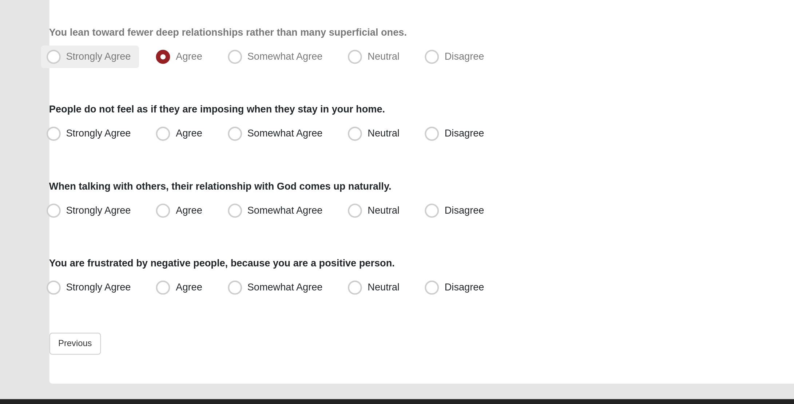
click at [63, 226] on span "Strongly Agree" at bounding box center [50, 225] width 33 height 6
click at [32, 226] on input "Strongly Agree" at bounding box center [29, 224] width 5 height 5
radio input "true"
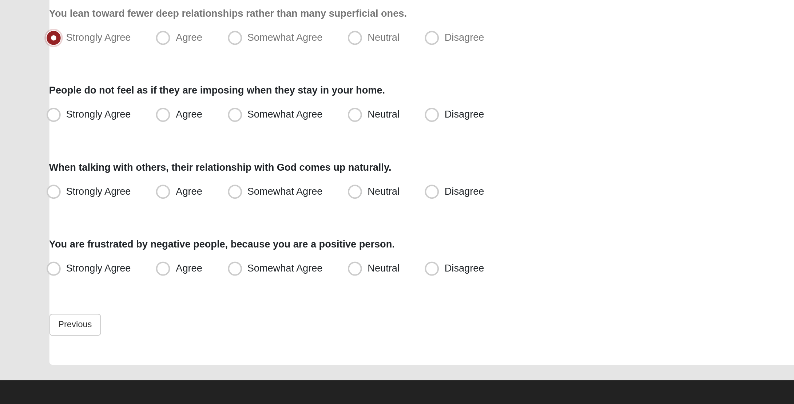
scroll to position [421, 0]
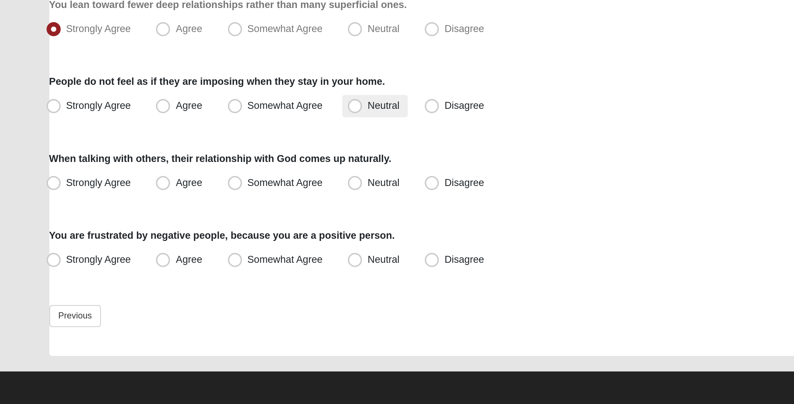
click at [199, 247] on span "Neutral" at bounding box center [198, 250] width 16 height 6
click at [187, 248] on input "Neutral" at bounding box center [184, 250] width 5 height 5
radio input "true"
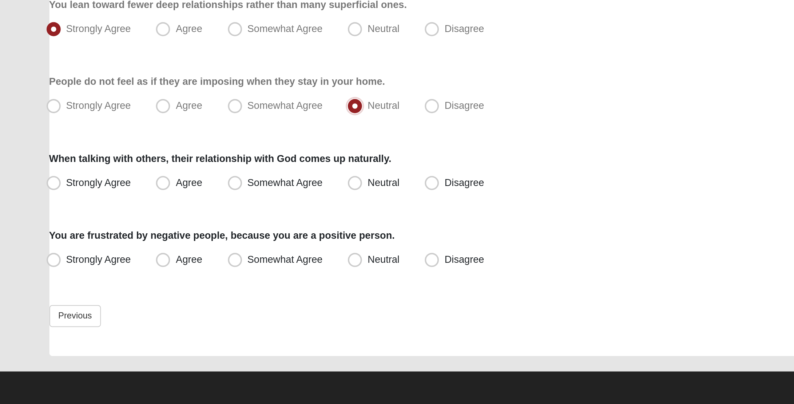
scroll to position [423, 0]
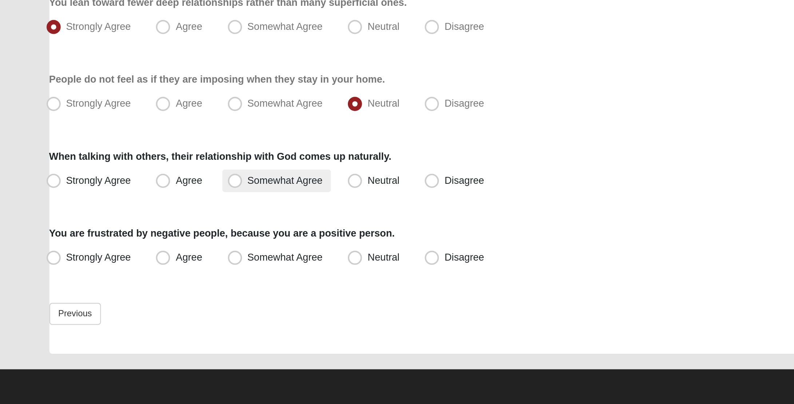
click at [138, 288] on span "Somewhat Agree" at bounding box center [147, 289] width 39 height 6
click at [125, 288] on input "Somewhat Agree" at bounding box center [122, 288] width 5 height 5
radio input "true"
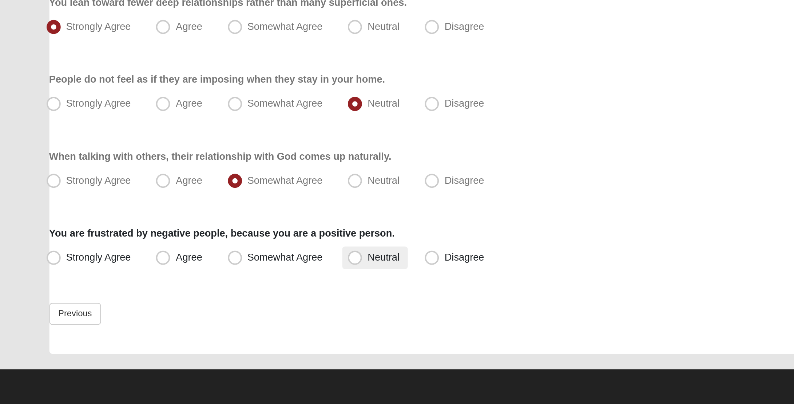
click at [197, 325] on span "Neutral" at bounding box center [198, 328] width 16 height 6
click at [187, 326] on input "Neutral" at bounding box center [184, 328] width 5 height 5
radio input "true"
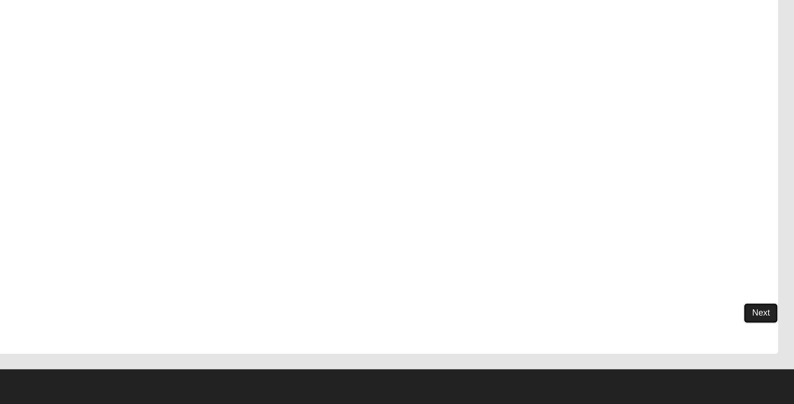
click at [753, 356] on link "Next" at bounding box center [760, 357] width 18 height 11
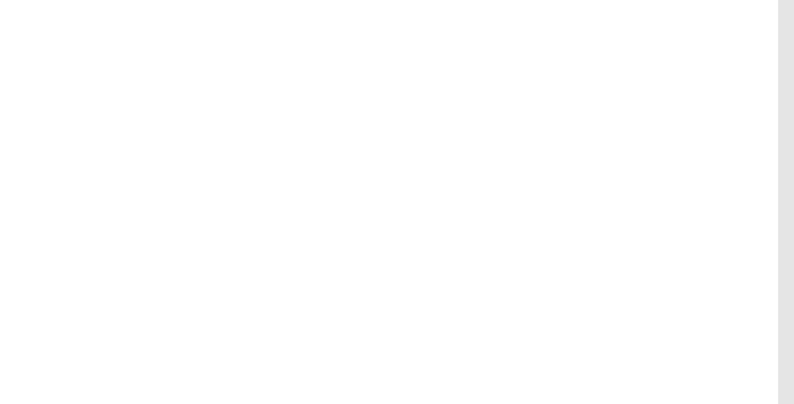
scroll to position [0, 0]
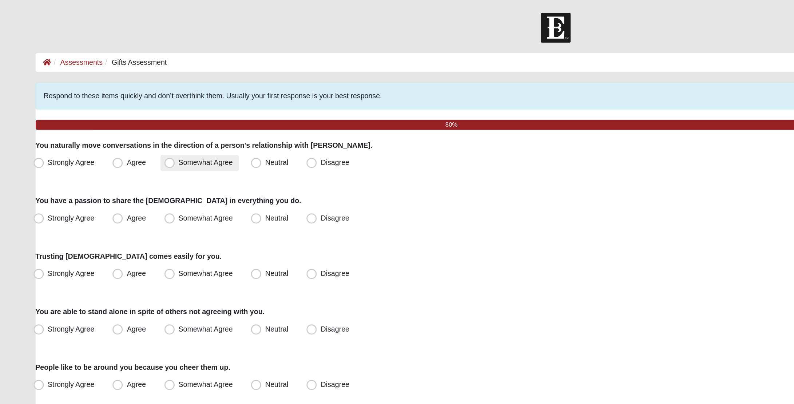
click at [150, 117] on span "Somewhat Agree" at bounding box center [147, 116] width 39 height 6
click at [125, 117] on input "Somewhat Agree" at bounding box center [122, 116] width 5 height 5
radio input "true"
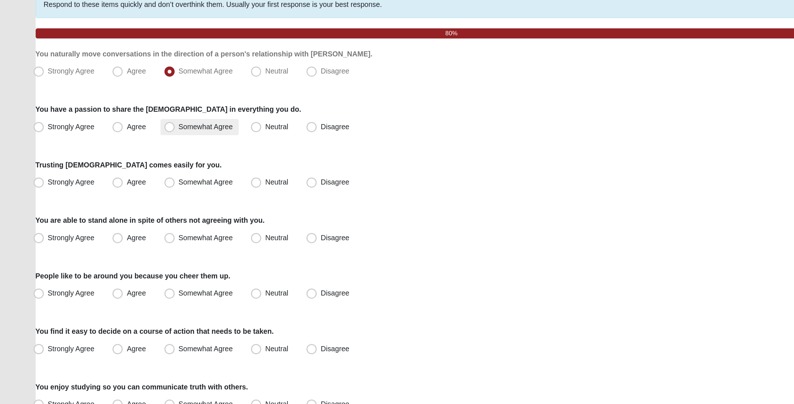
click at [138, 155] on span "Somewhat Agree" at bounding box center [147, 156] width 39 height 6
click at [125, 155] on input "Somewhat Agree" at bounding box center [122, 156] width 5 height 5
radio input "true"
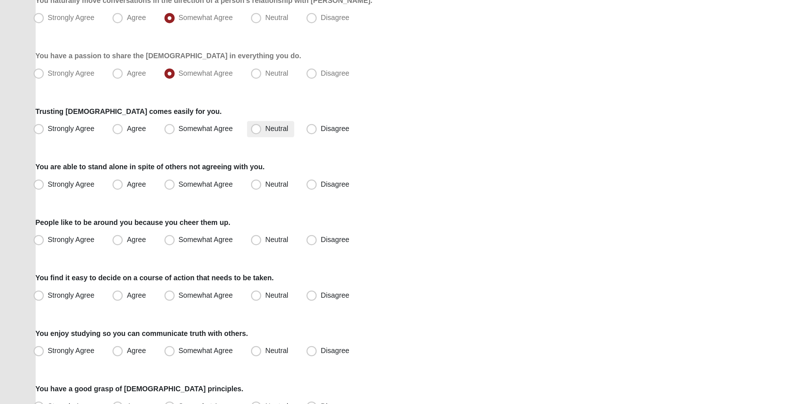
click at [200, 201] on label "Neutral" at bounding box center [194, 196] width 34 height 12
click at [187, 198] on input "Neutral" at bounding box center [184, 195] width 5 height 5
radio input "true"
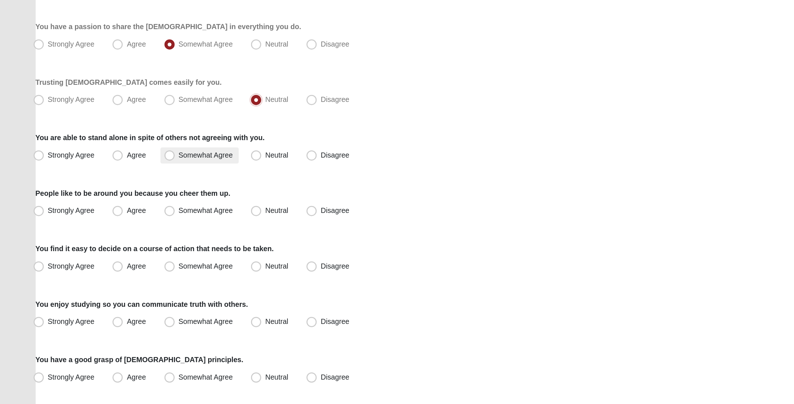
scroll to position [38, 0]
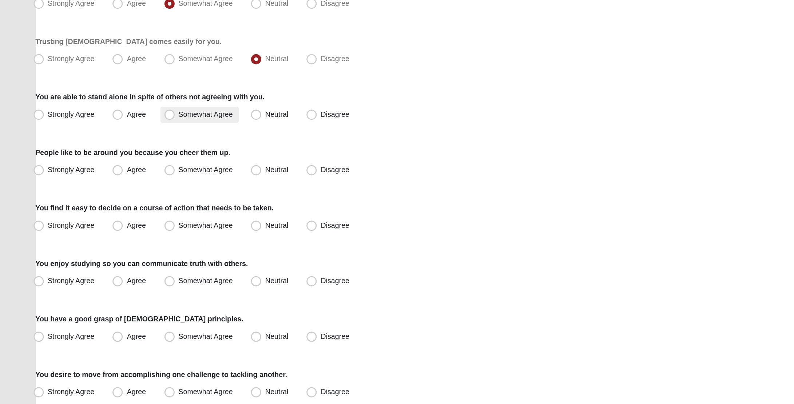
click at [134, 200] on label "Somewhat Agree" at bounding box center [143, 197] width 56 height 12
click at [125, 199] on input "Somewhat Agree" at bounding box center [122, 197] width 5 height 5
radio input "true"
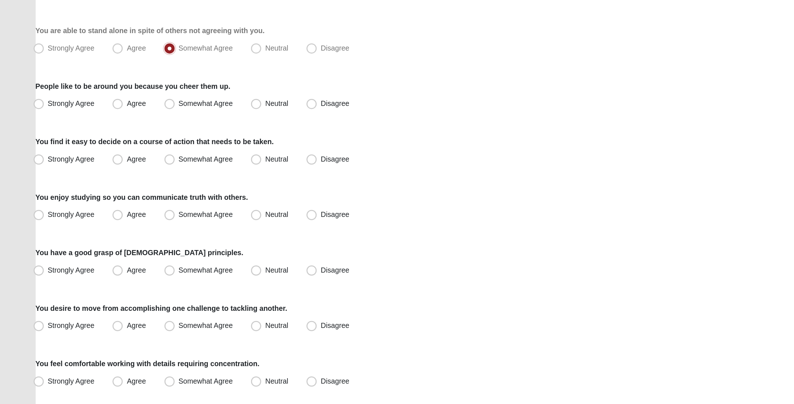
scroll to position [87, 0]
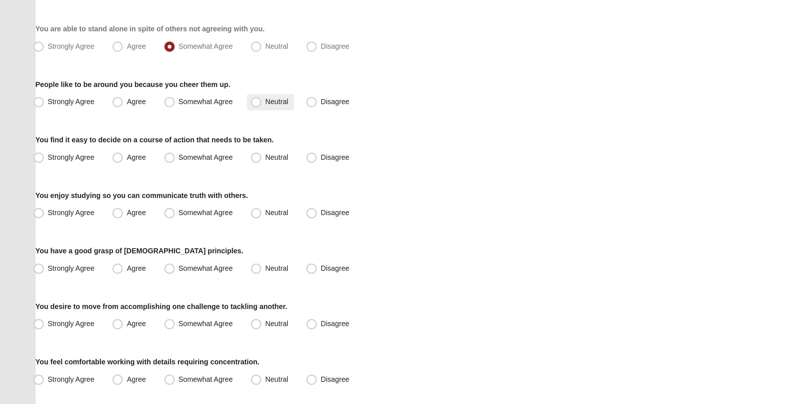
click at [190, 191] on span "Neutral" at bounding box center [198, 188] width 16 height 6
click at [185, 190] on input "Neutral" at bounding box center [184, 188] width 5 height 5
radio input "true"
click at [141, 190] on label "Somewhat Agree" at bounding box center [143, 188] width 56 height 12
click at [125, 190] on input "Somewhat Agree" at bounding box center [122, 188] width 5 height 5
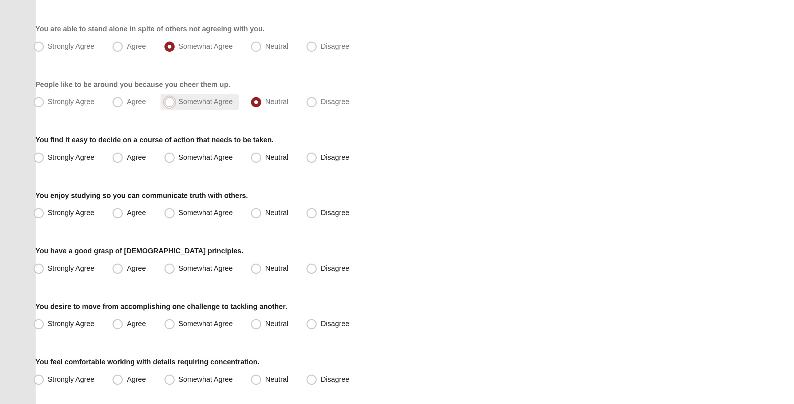
radio input "true"
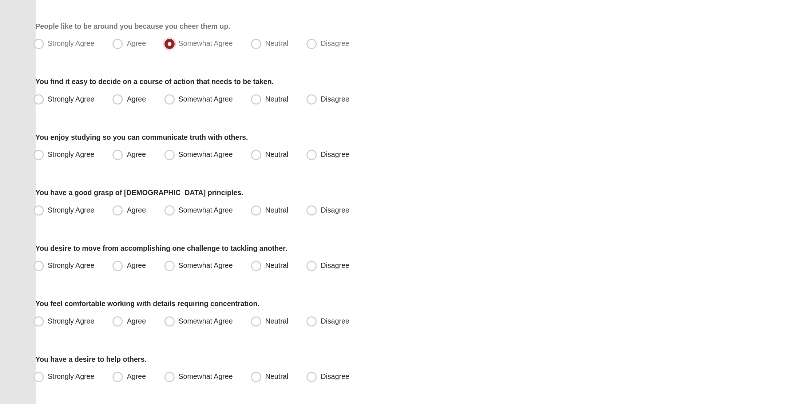
scroll to position [136, 0]
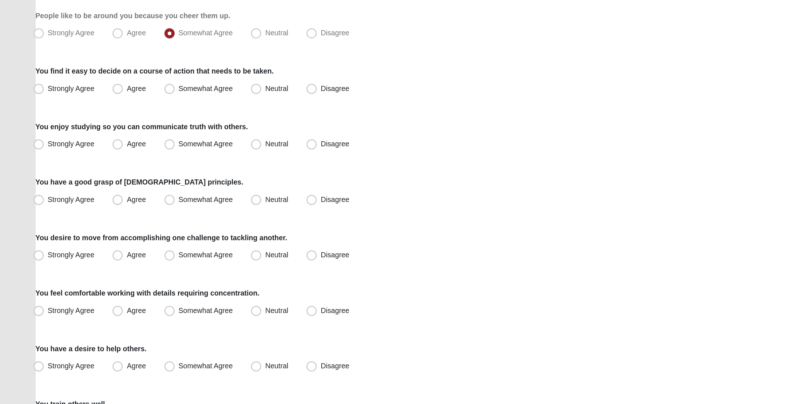
click at [98, 187] on div "Respond to these items quickly and don’t overthink them. Usually your first res…" at bounding box center [397, 294] width 744 height 742
click at [98, 182] on label "Agree" at bounding box center [93, 179] width 31 height 12
click at [88, 181] on input "Agree" at bounding box center [85, 178] width 5 height 5
radio input "true"
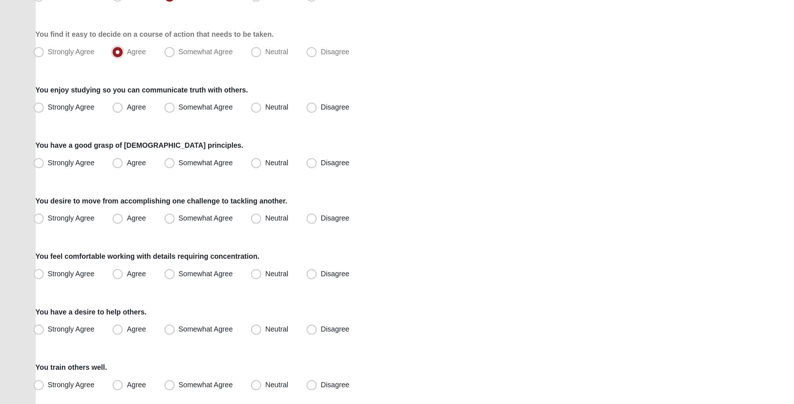
scroll to position [171, 0]
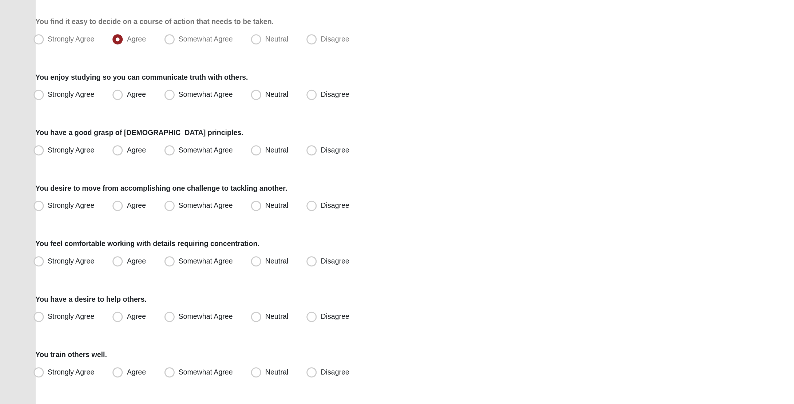
click at [134, 190] on div "Respond to these items quickly and don’t overthink them. Usually your first res…" at bounding box center [397, 259] width 744 height 742
click at [135, 184] on span "Somewhat Agree" at bounding box center [147, 183] width 39 height 6
click at [125, 184] on input "Somewhat Agree" at bounding box center [122, 183] width 5 height 5
radio input "true"
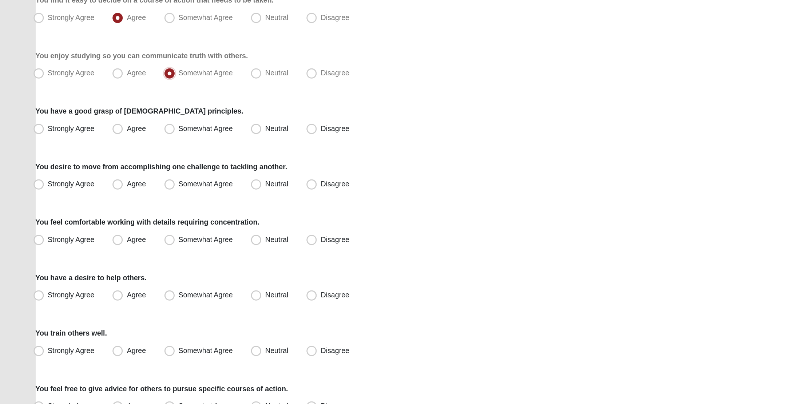
scroll to position [197, 0]
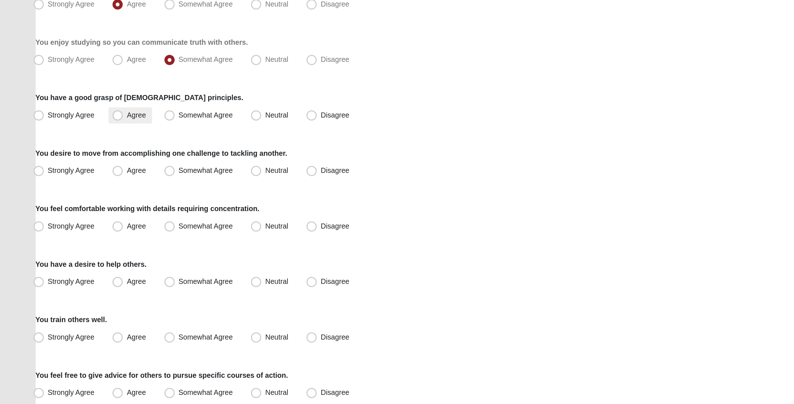
click at [93, 201] on label "Agree" at bounding box center [93, 198] width 31 height 12
click at [88, 200] on input "Agree" at bounding box center [85, 197] width 5 height 5
radio input "true"
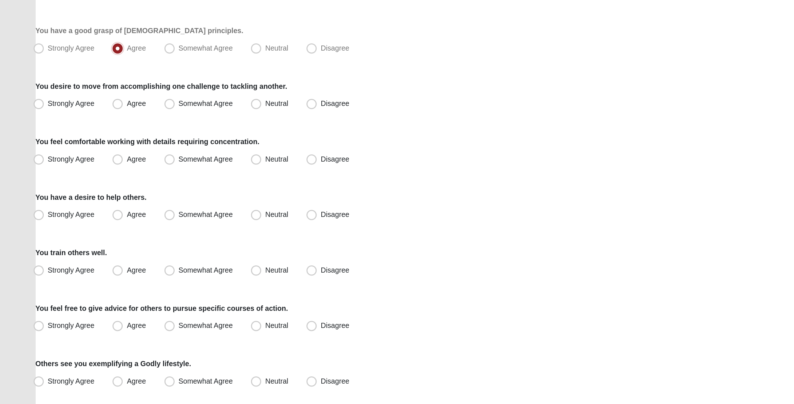
scroll to position [246, 0]
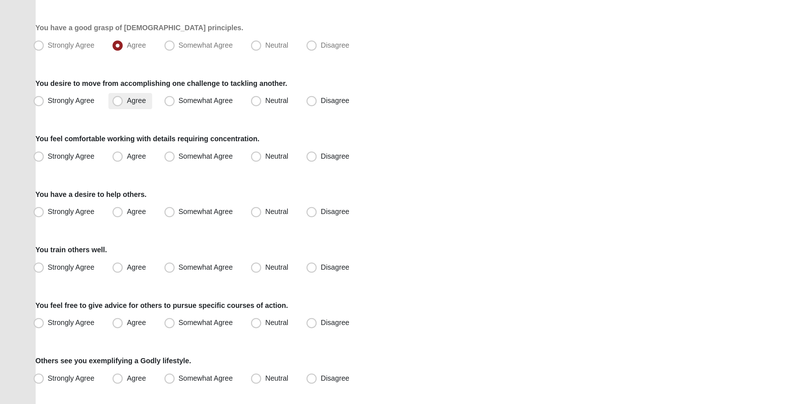
click at [101, 190] on label "Agree" at bounding box center [93, 188] width 31 height 12
click at [88, 190] on input "Agree" at bounding box center [85, 187] width 5 height 5
radio input "true"
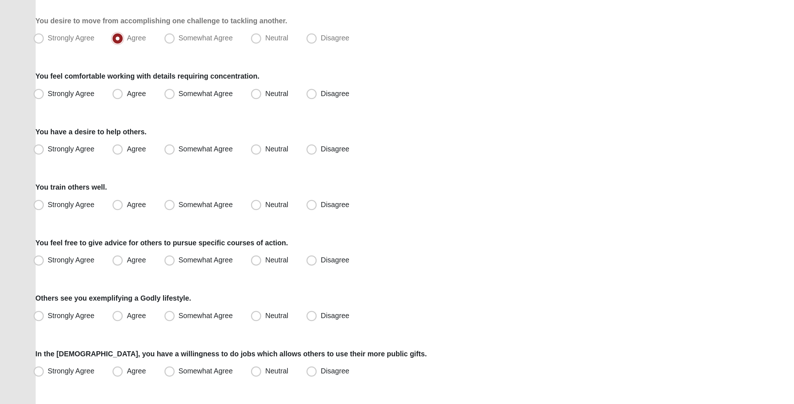
scroll to position [292, 0]
click at [126, 150] on div "Respond to these items quickly and don’t overthink them. Usually your first res…" at bounding box center [397, 138] width 744 height 742
click at [128, 144] on span "Somewhat Agree" at bounding box center [147, 142] width 39 height 6
click at [124, 144] on input "Somewhat Agree" at bounding box center [122, 142] width 5 height 5
radio input "true"
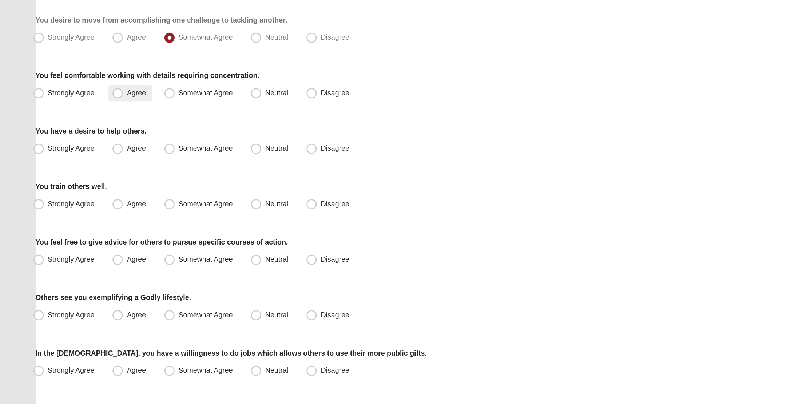
click at [95, 181] on span "Agree" at bounding box center [97, 182] width 13 height 6
click at [88, 181] on input "Agree" at bounding box center [85, 181] width 5 height 5
radio input "true"
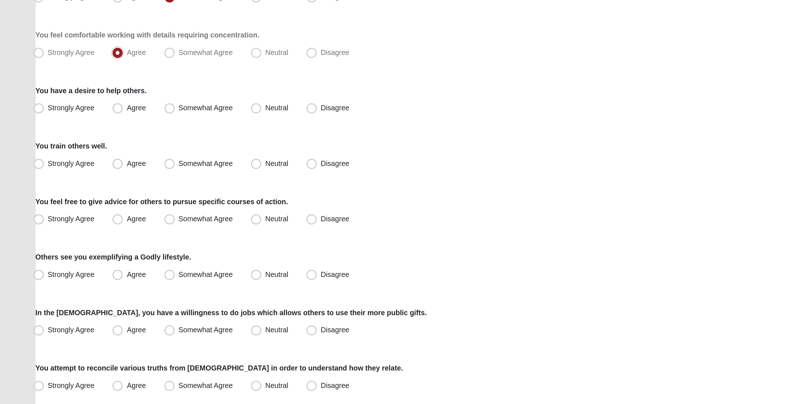
scroll to position [322, 0]
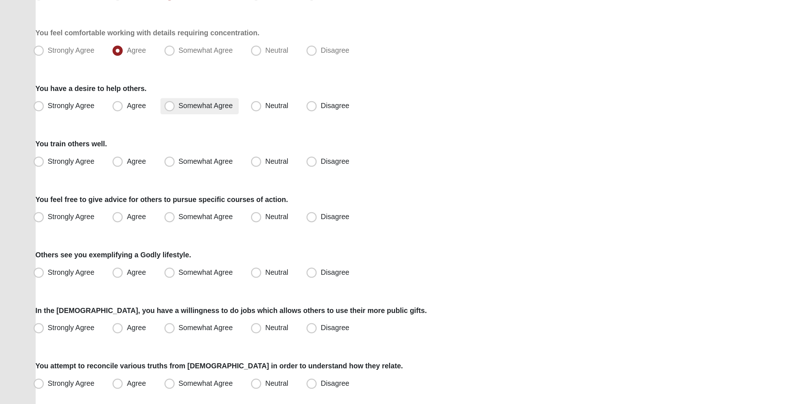
click at [136, 190] on span "Somewhat Agree" at bounding box center [147, 191] width 39 height 6
click at [125, 190] on input "Somewhat Agree" at bounding box center [122, 191] width 5 height 5
radio input "true"
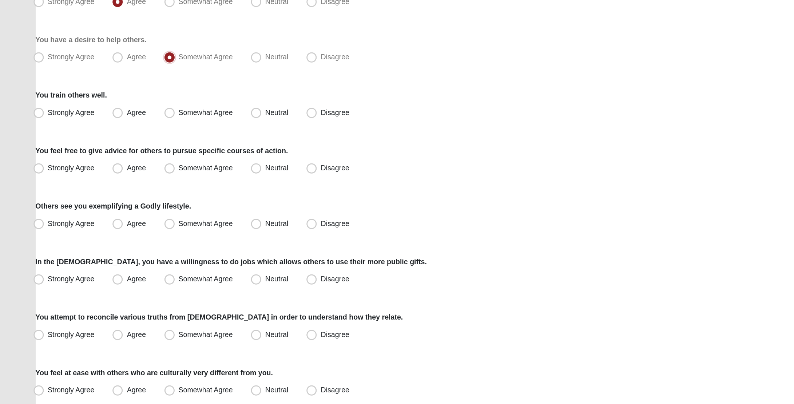
scroll to position [360, 0]
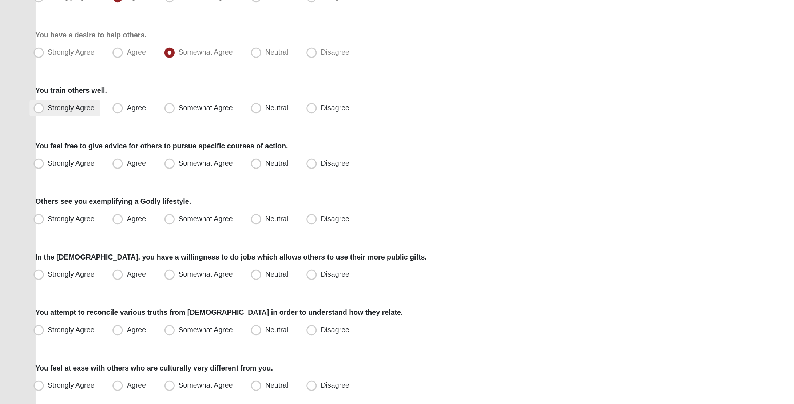
click at [55, 194] on label "Strongly Agree" at bounding box center [46, 193] width 51 height 12
click at [32, 194] on input "Strongly Agree" at bounding box center [29, 192] width 5 height 5
radio input "true"
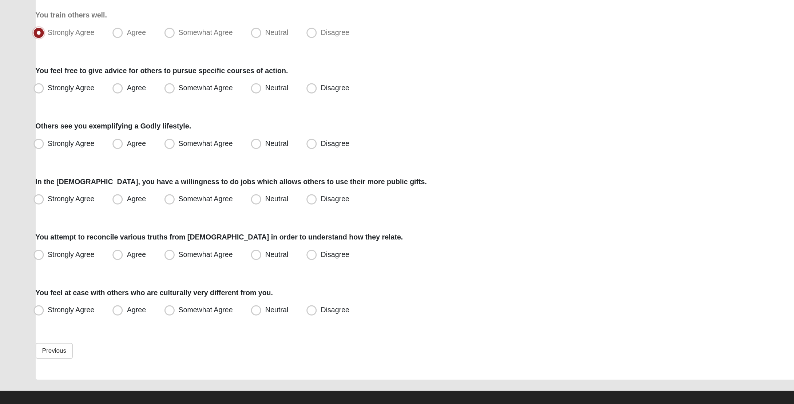
scroll to position [420, 0]
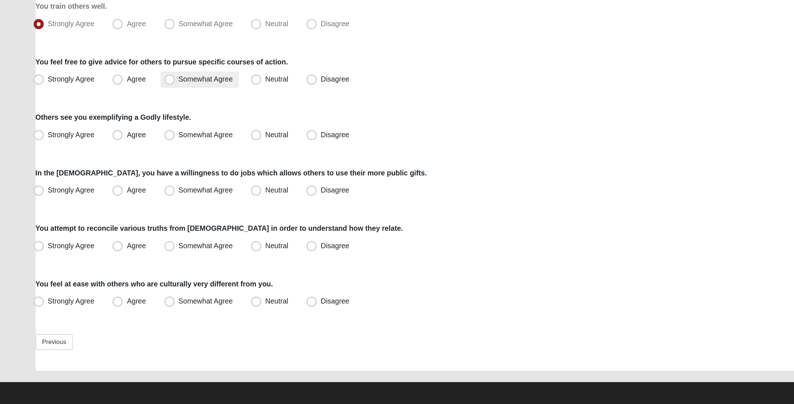
click at [151, 167] on label "Somewhat Agree" at bounding box center [143, 172] width 56 height 12
click at [125, 170] on input "Somewhat Agree" at bounding box center [122, 172] width 5 height 5
radio input "true"
click at [103, 175] on label "Agree" at bounding box center [93, 172] width 31 height 12
click at [88, 174] on input "Agree" at bounding box center [85, 172] width 5 height 5
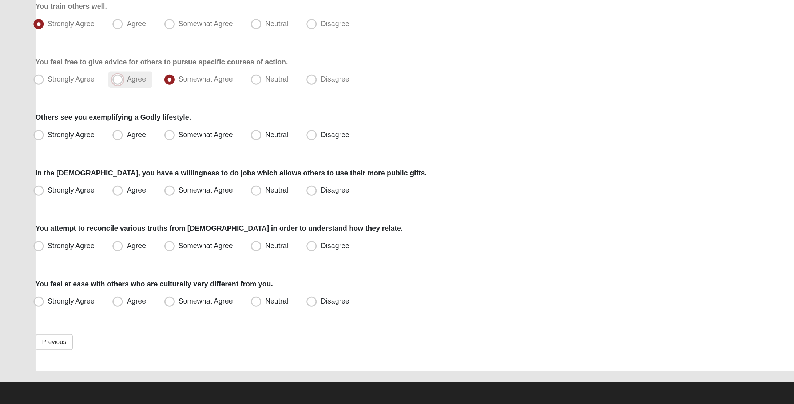
radio input "true"
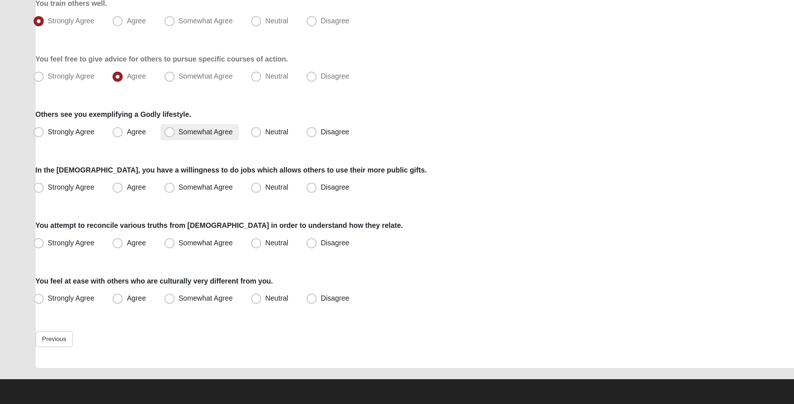
click at [134, 208] on span "Somewhat Agree" at bounding box center [147, 209] width 39 height 6
click at [125, 208] on input "Somewhat Agree" at bounding box center [122, 209] width 5 height 5
radio input "true"
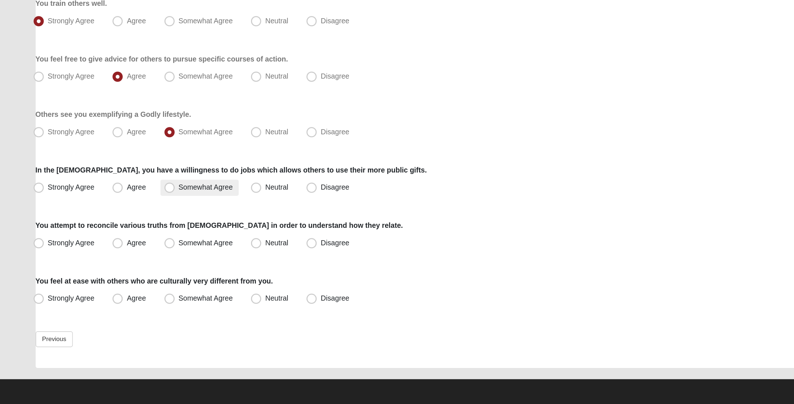
click at [131, 249] on span "Somewhat Agree" at bounding box center [147, 249] width 39 height 6
click at [125, 249] on input "Somewhat Agree" at bounding box center [122, 249] width 5 height 5
radio input "true"
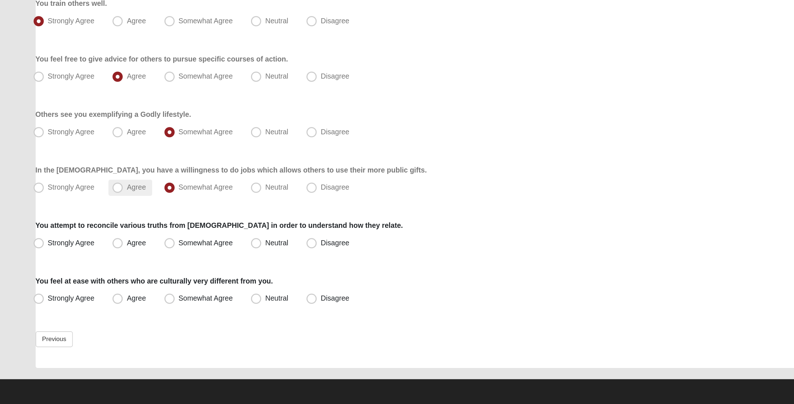
click at [102, 247] on span "Agree" at bounding box center [97, 249] width 13 height 6
click at [88, 247] on input "Agree" at bounding box center [85, 249] width 5 height 5
radio input "true"
click at [98, 282] on div "You attempt to reconcile various truths from scripture in order to understand h…" at bounding box center [397, 284] width 744 height 22
click at [94, 287] on span "Agree" at bounding box center [97, 289] width 13 height 6
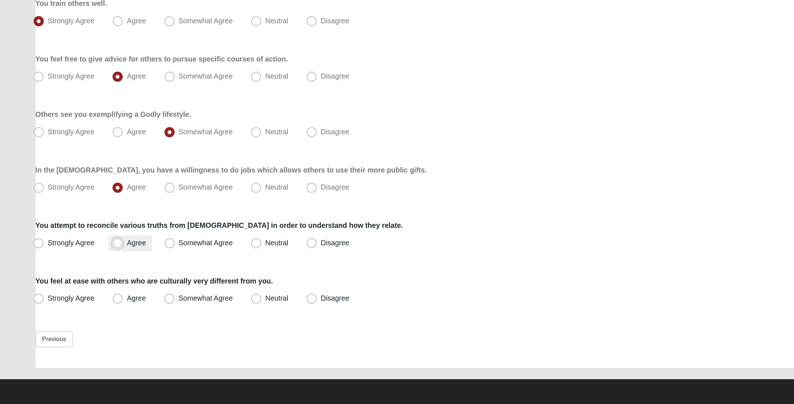
click at [88, 287] on input "Agree" at bounding box center [85, 288] width 5 height 5
radio input "true"
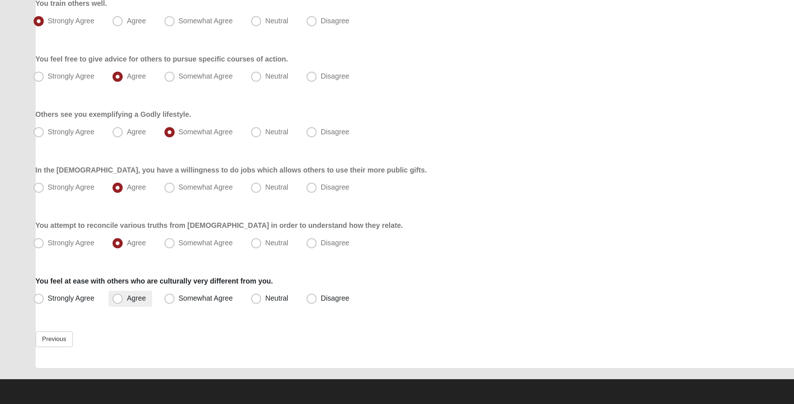
click at [95, 330] on span "Agree" at bounding box center [97, 328] width 13 height 6
click at [88, 330] on input "Agree" at bounding box center [85, 328] width 5 height 5
radio input "true"
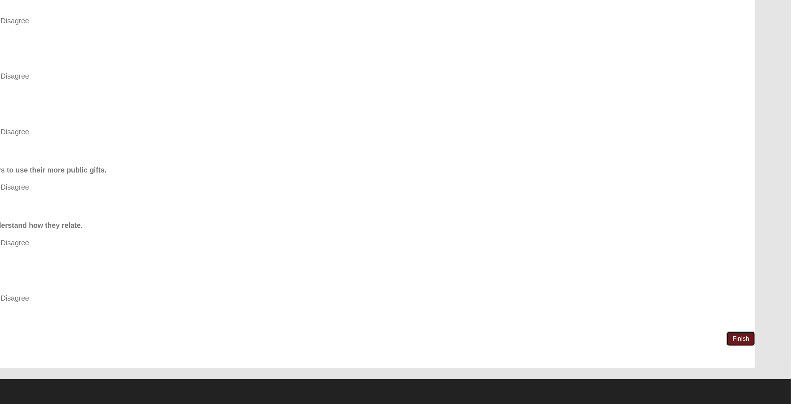
drag, startPoint x: 756, startPoint y: 359, endPoint x: 753, endPoint y: 356, distance: 4.4
click at [756, 359] on link "Finish" at bounding box center [758, 357] width 21 height 11
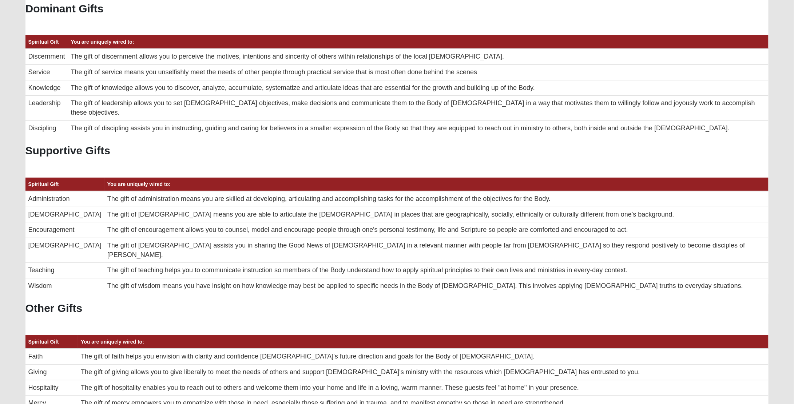
scroll to position [10, 0]
